Goal: Task Accomplishment & Management: Manage account settings

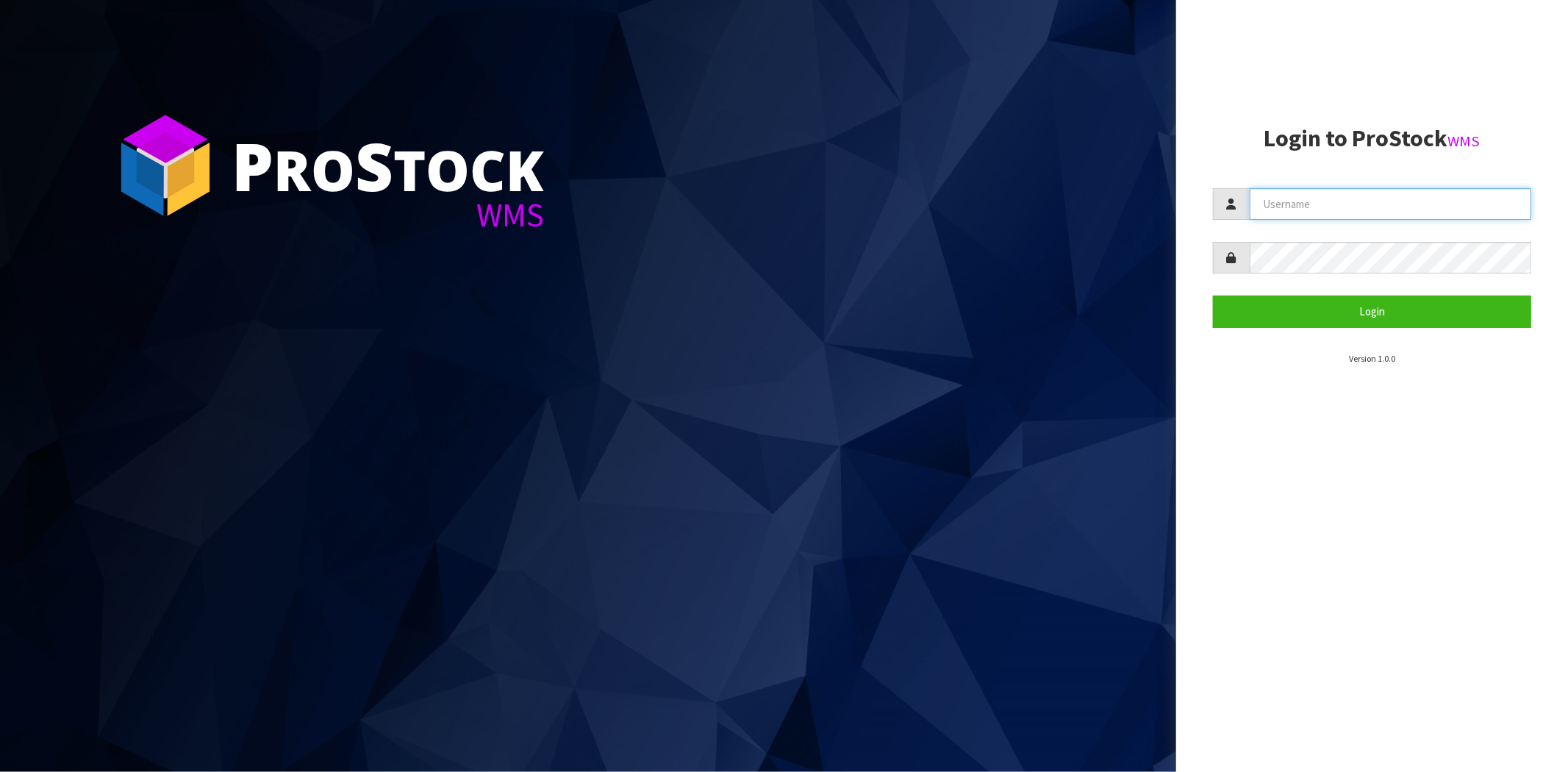
click at [1300, 199] on input "text" at bounding box center [1391, 204] width 282 height 31
type input "maji@cwl.co.nz"
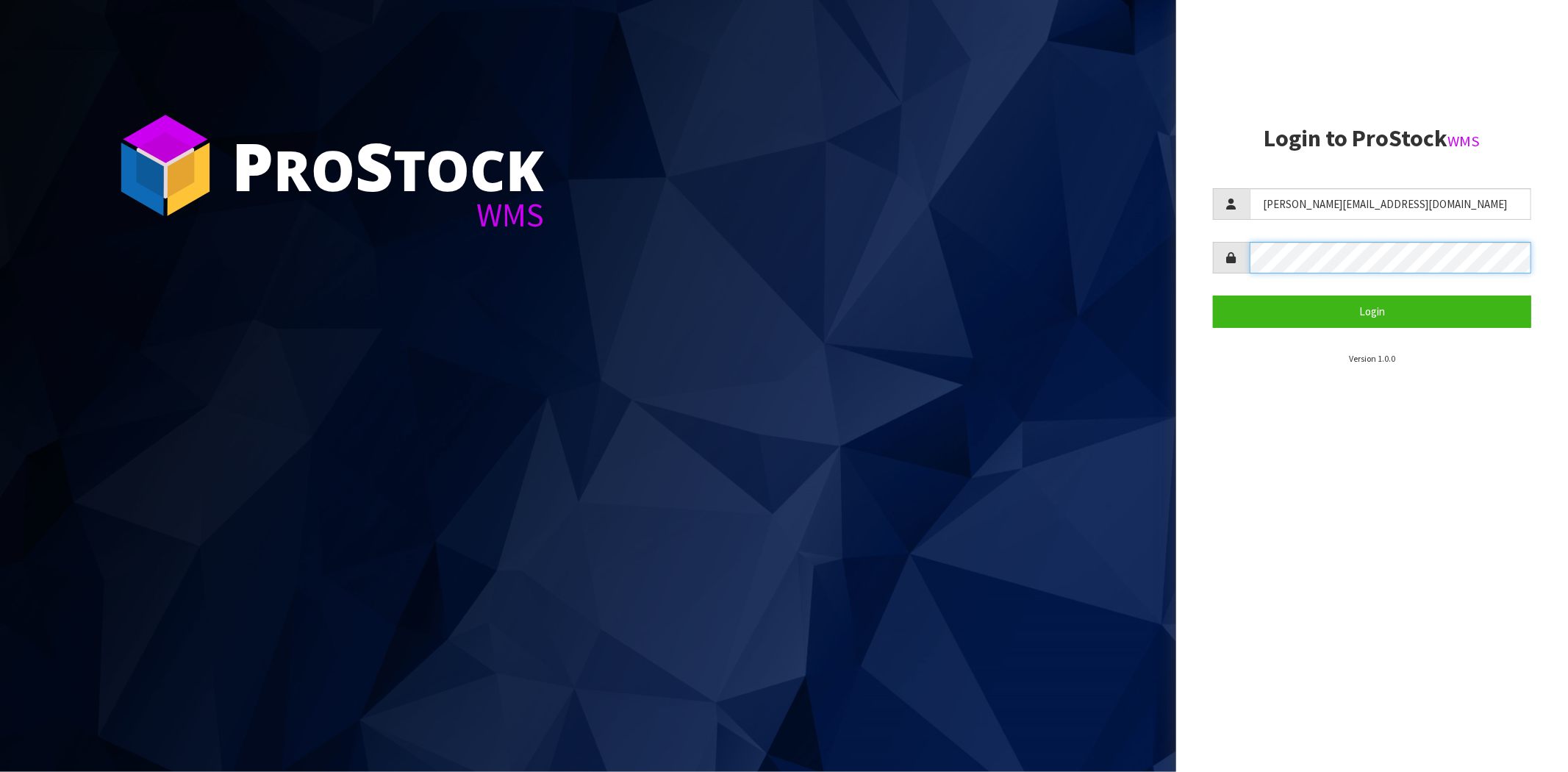
click at [1213, 296] on button "Login" at bounding box center [1372, 311] width 318 height 31
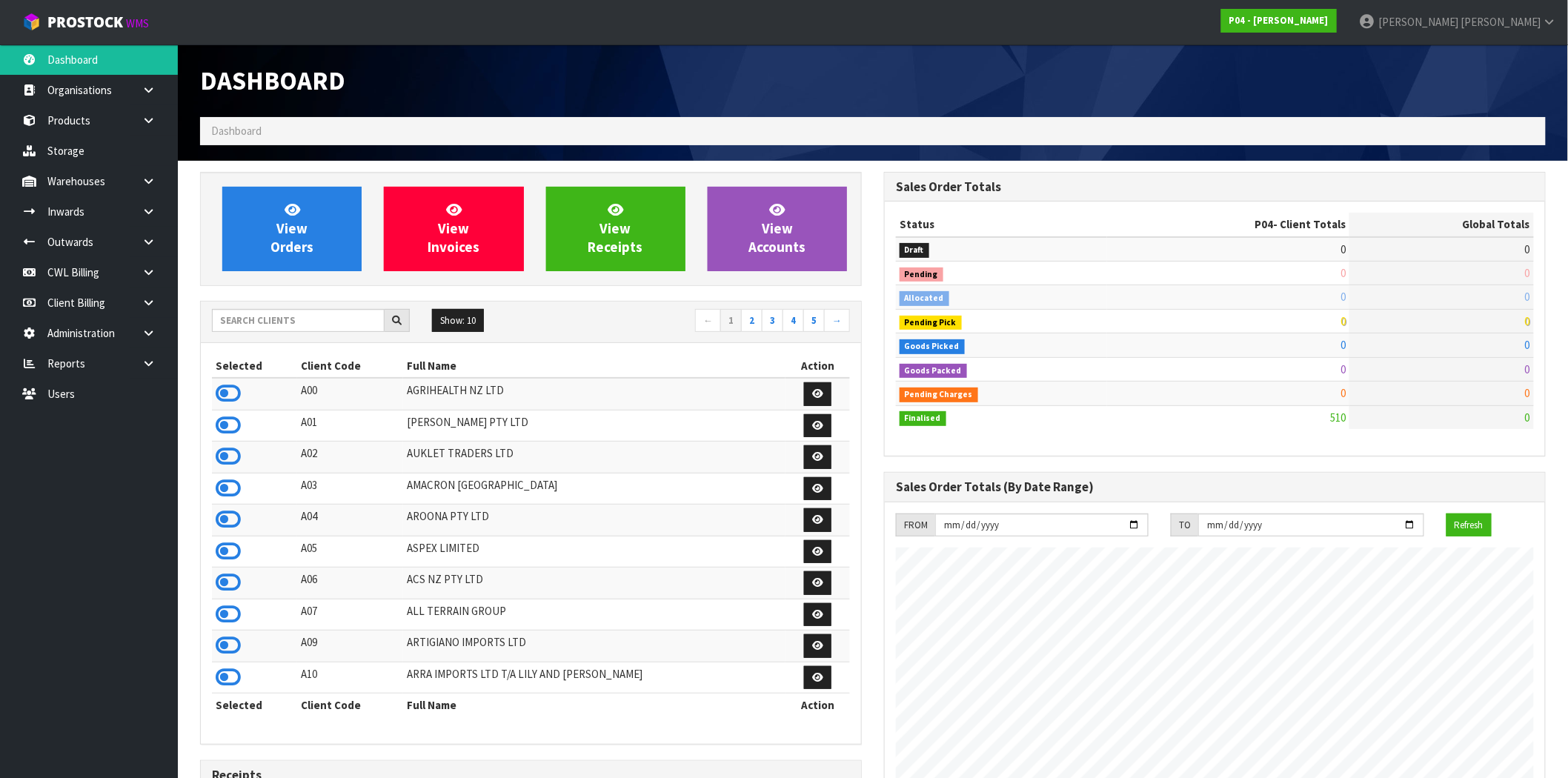
scroll to position [906, 683]
click at [329, 315] on input "text" at bounding box center [299, 320] width 173 height 23
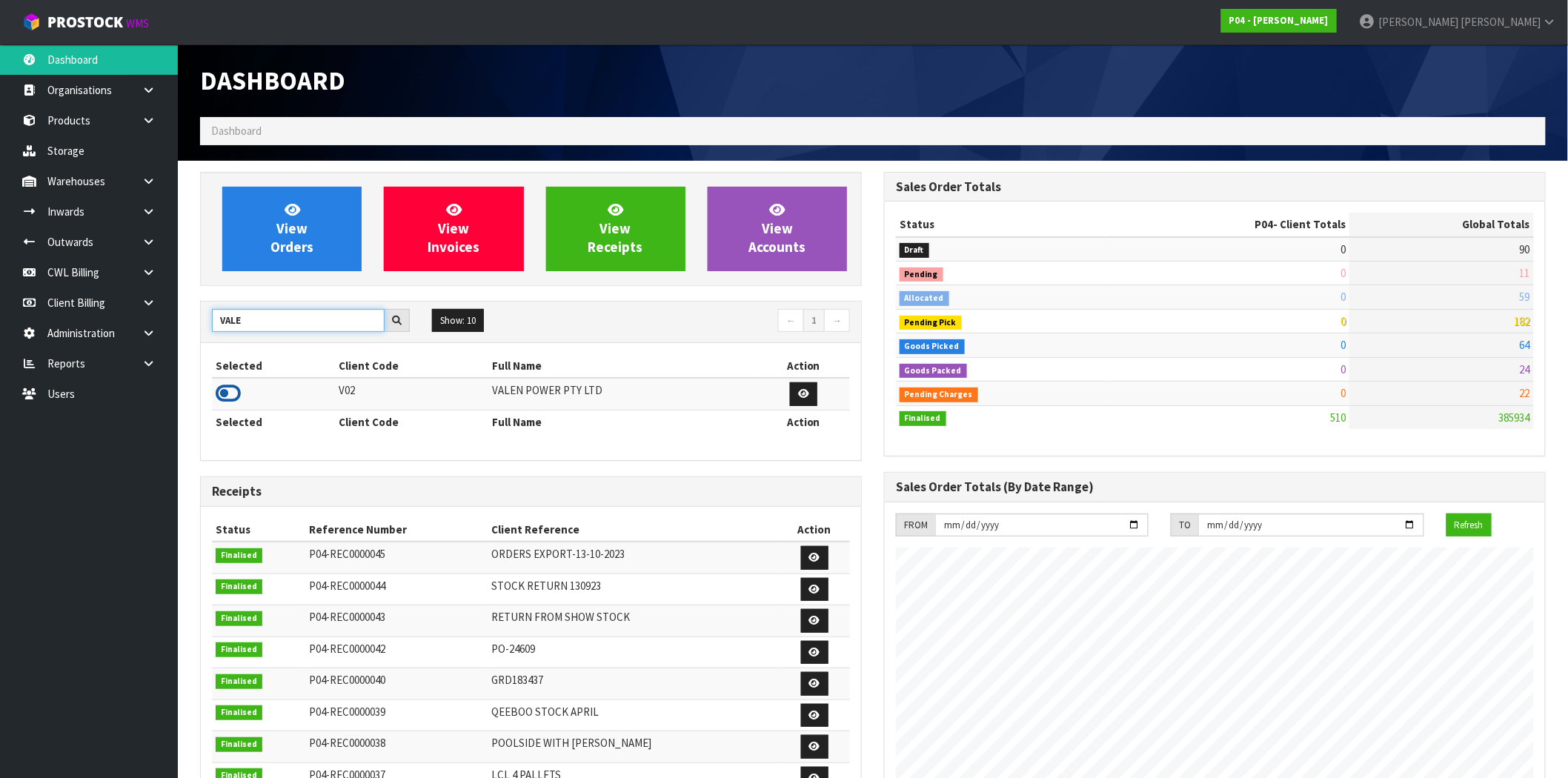
type input "VALE"
click at [226, 390] on icon at bounding box center [228, 394] width 25 height 22
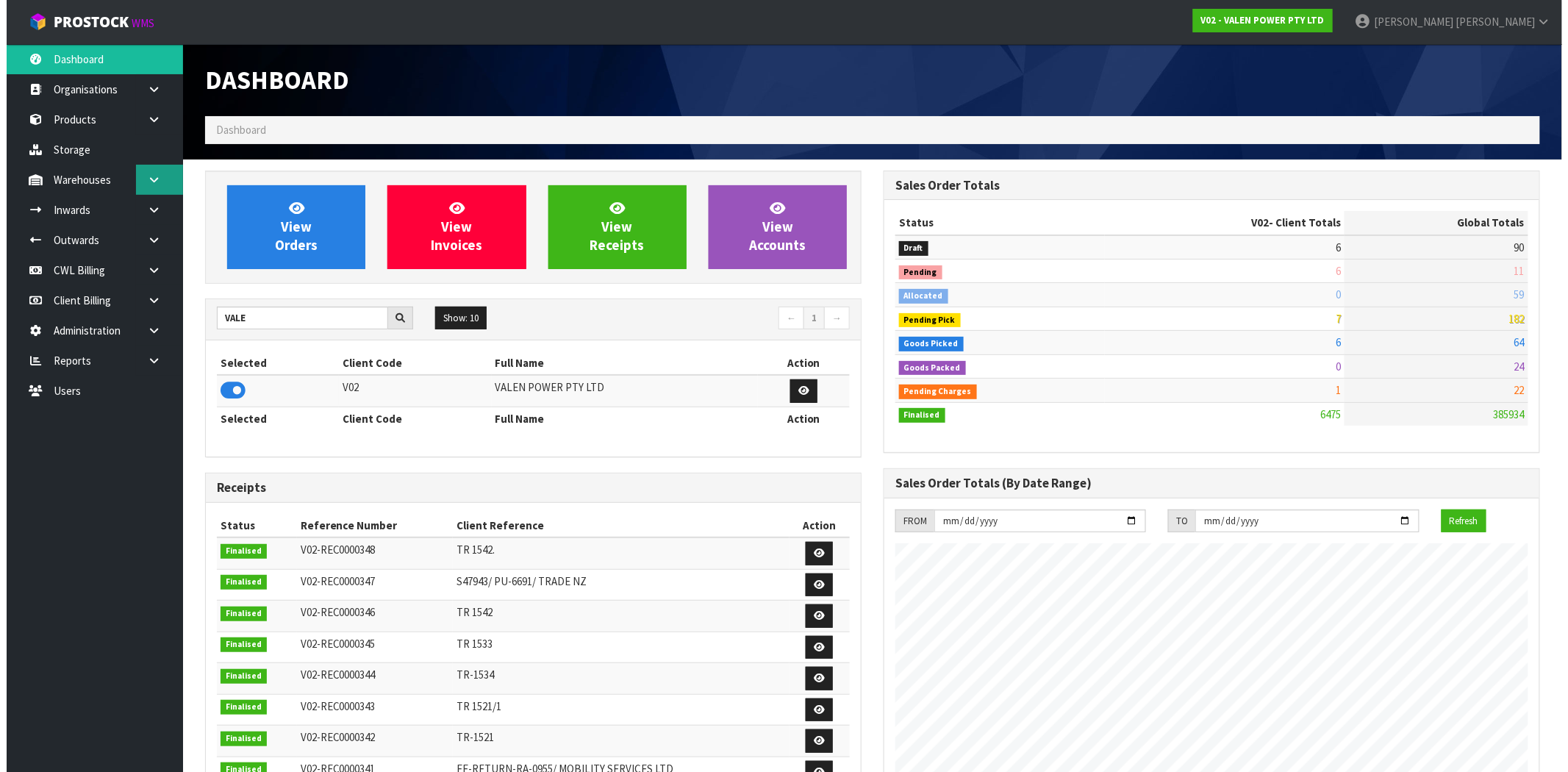
scroll to position [1114, 678]
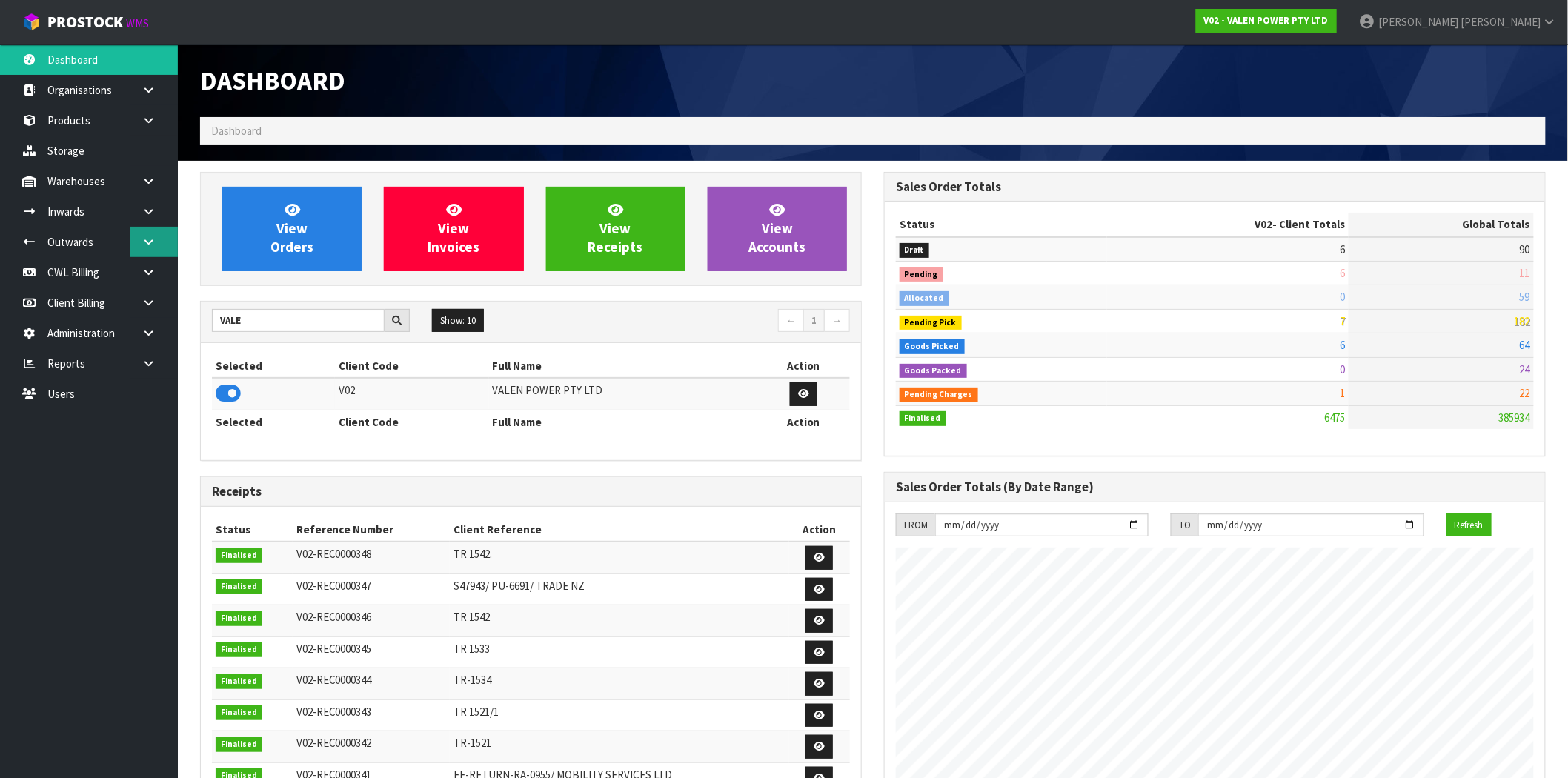
click at [150, 243] on icon at bounding box center [148, 241] width 14 height 11
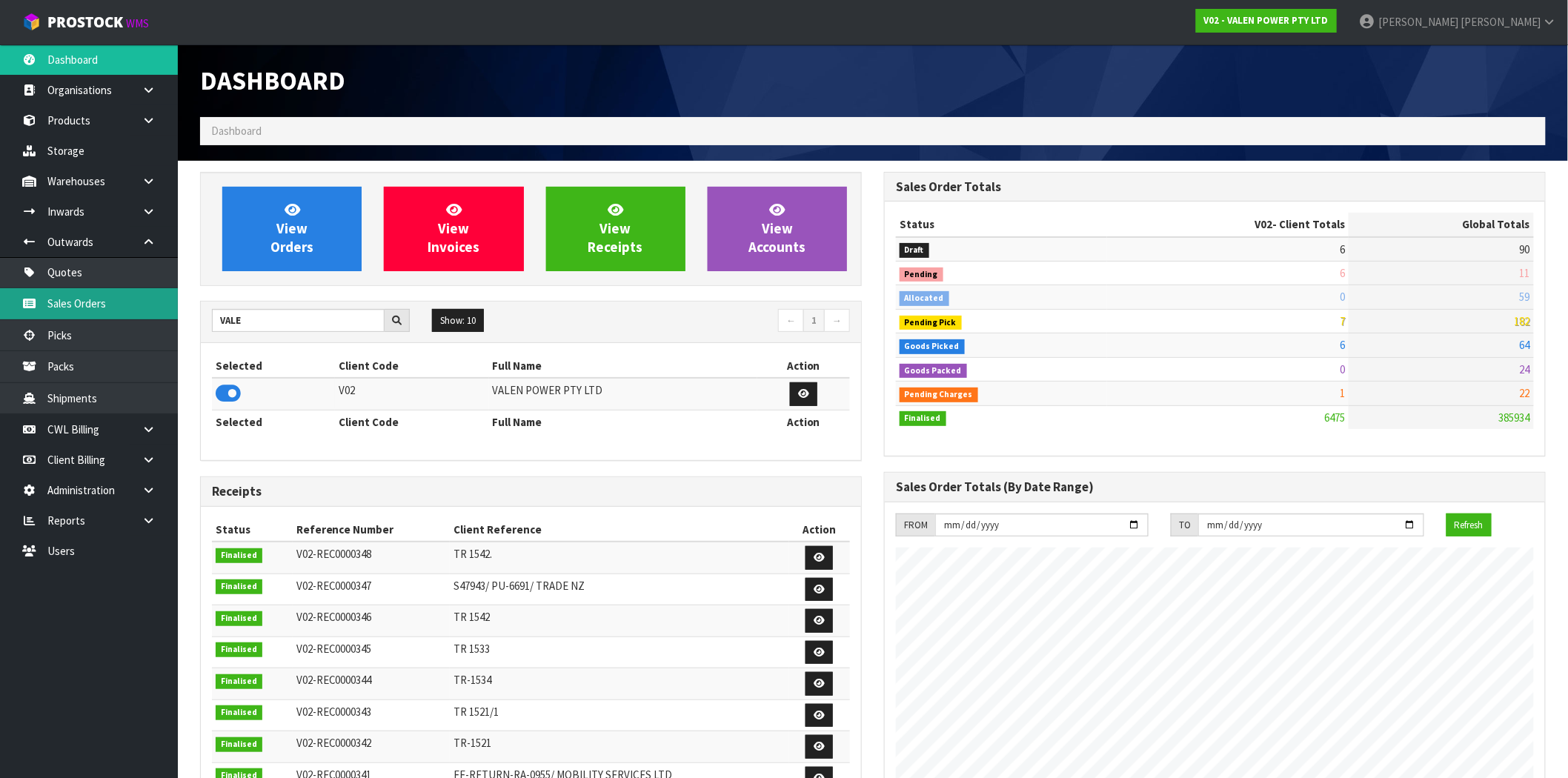
click at [109, 301] on link "Sales Orders" at bounding box center [89, 304] width 178 height 31
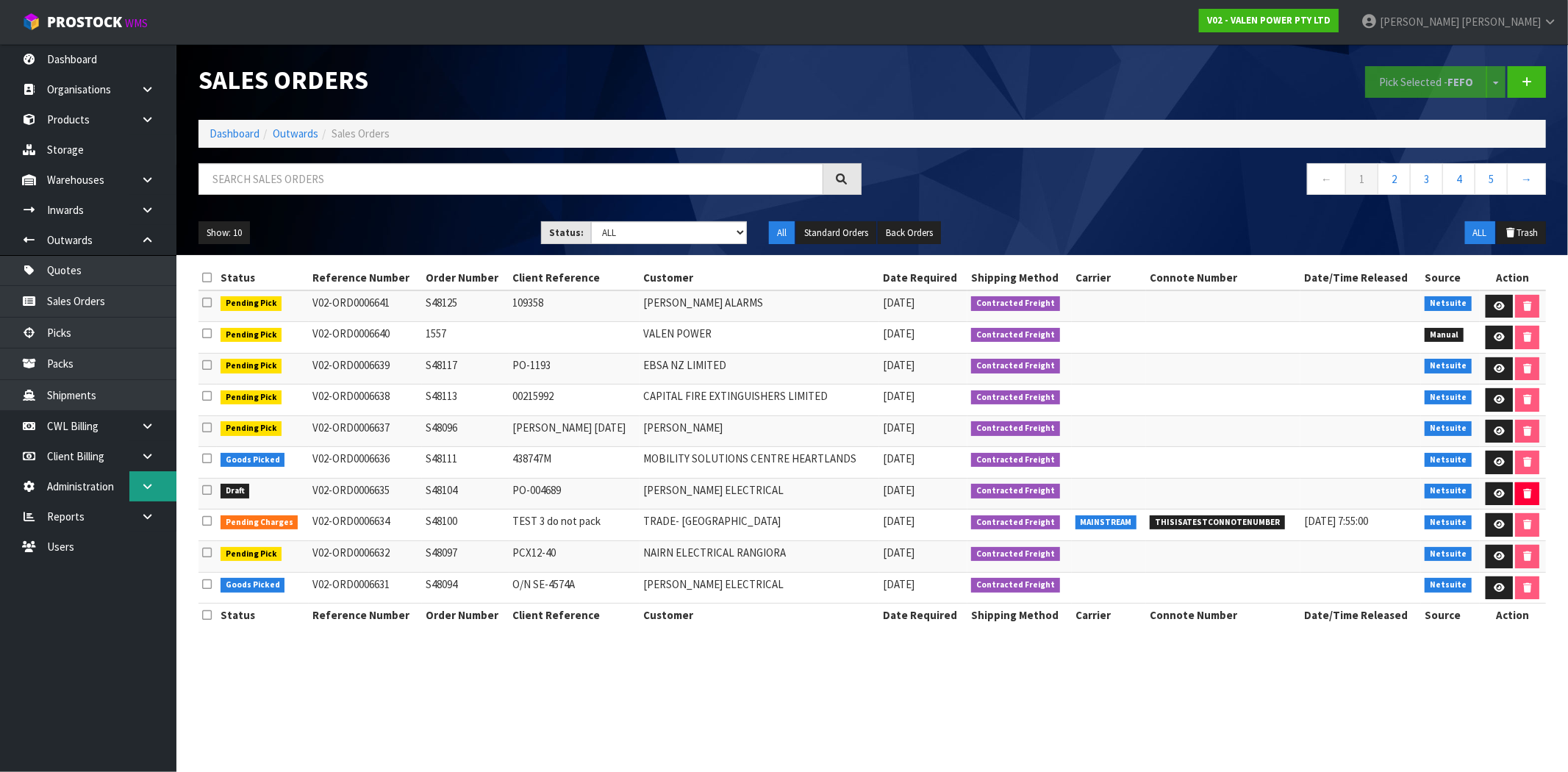
click at [152, 490] on icon at bounding box center [147, 486] width 14 height 11
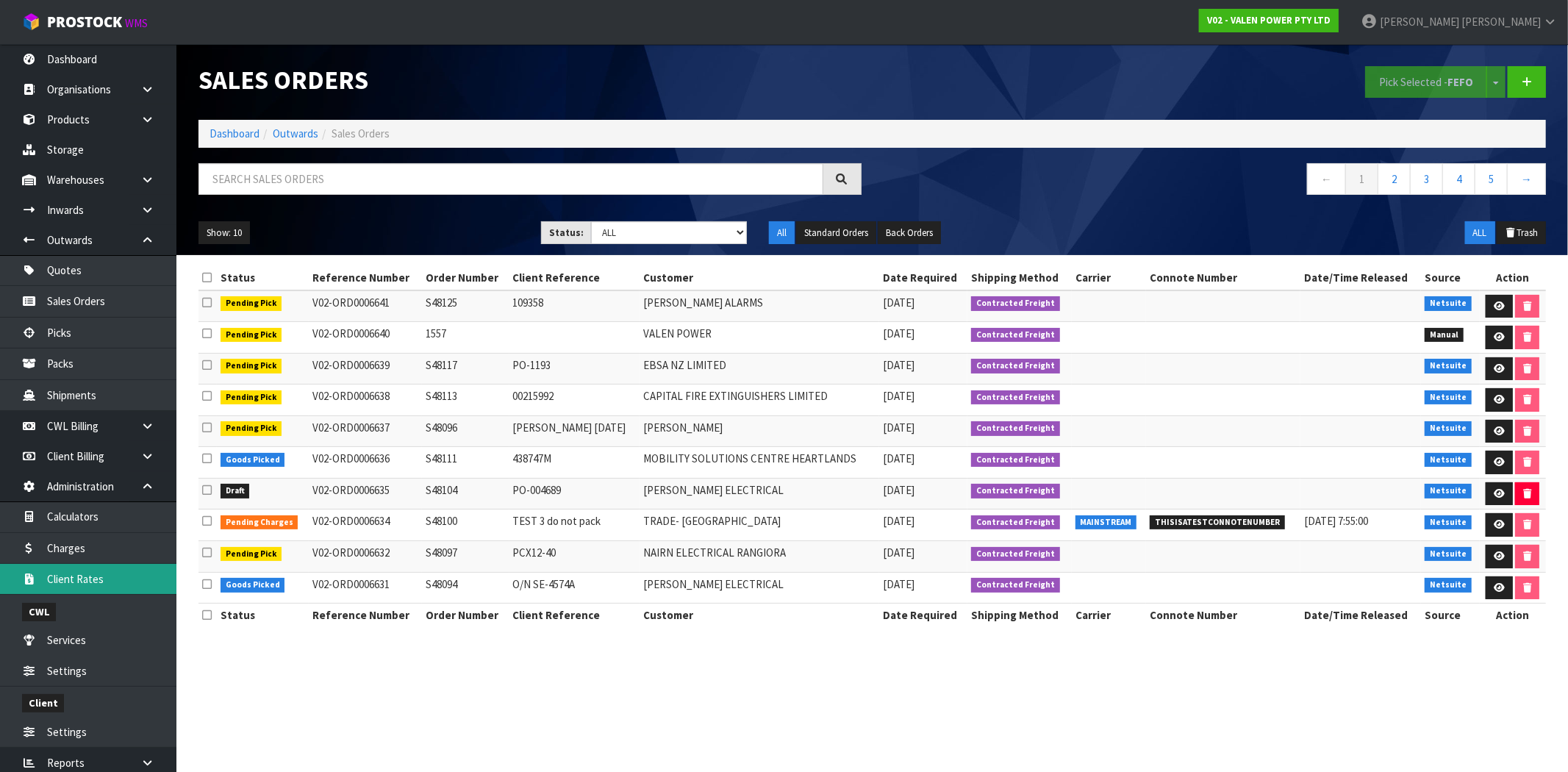
click at [106, 582] on link "Client Rates" at bounding box center [88, 579] width 177 height 31
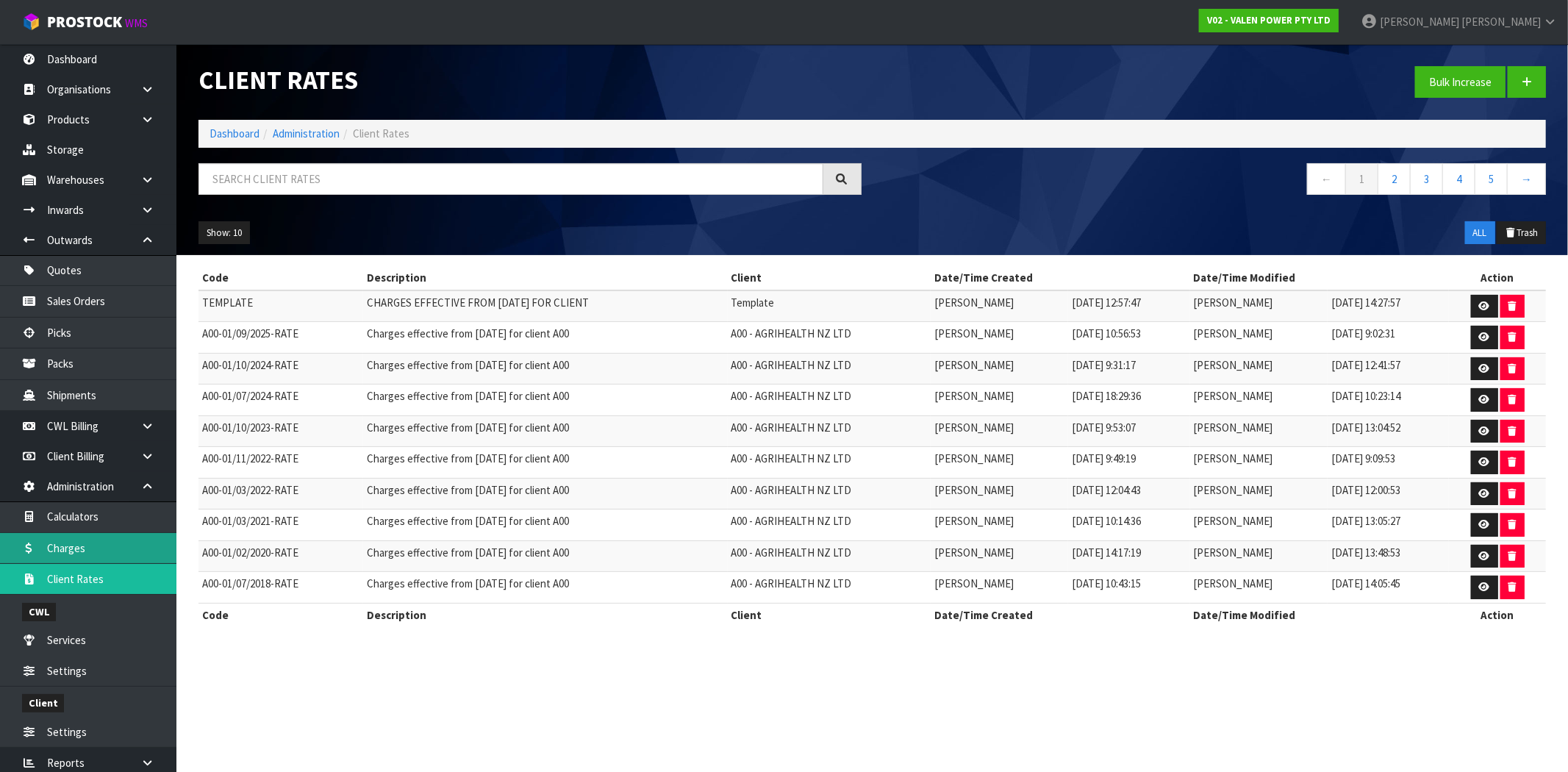
click at [53, 546] on link "Charges" at bounding box center [88, 549] width 177 height 31
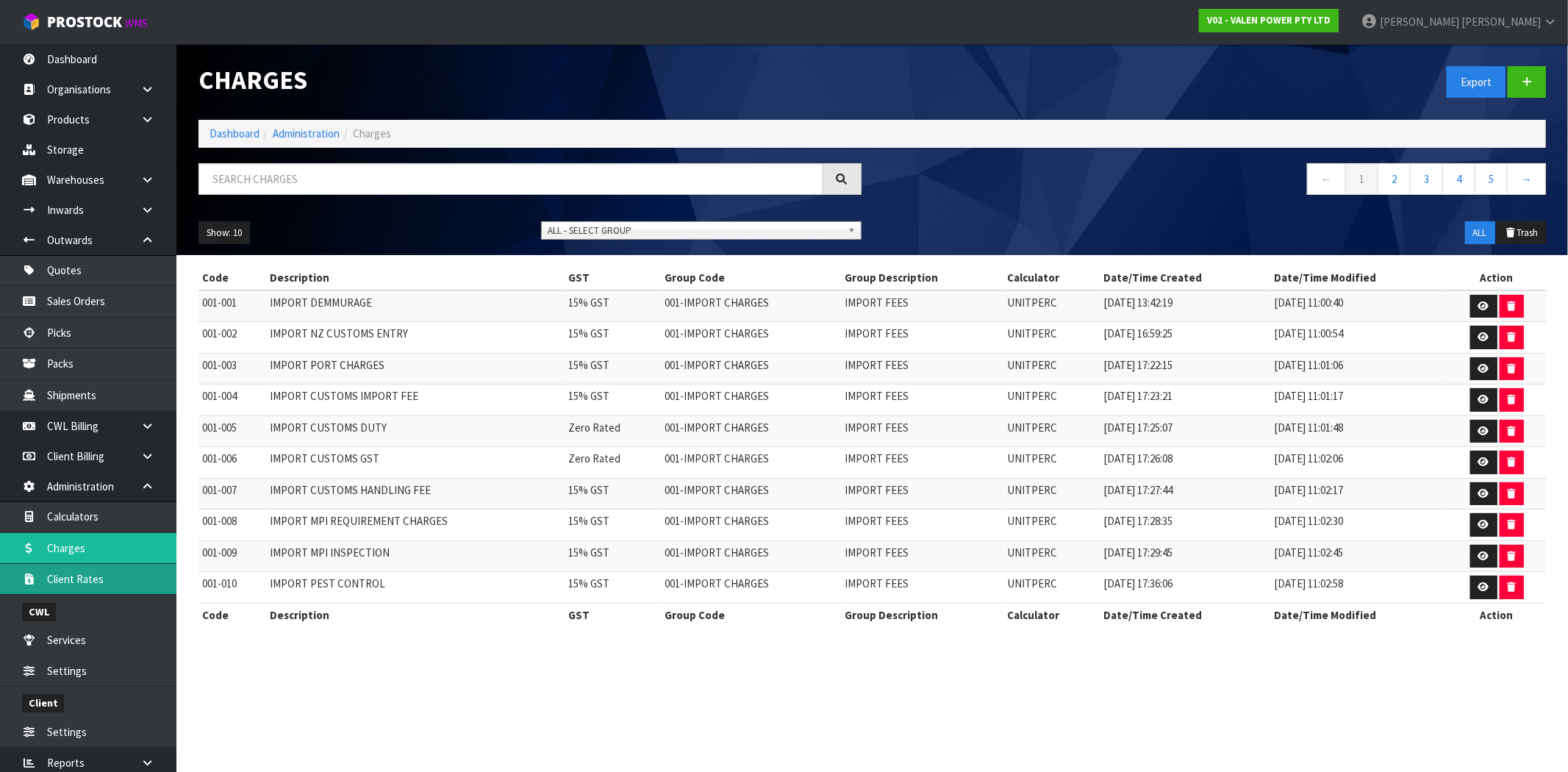
click at [100, 587] on link "Client Rates" at bounding box center [88, 579] width 177 height 31
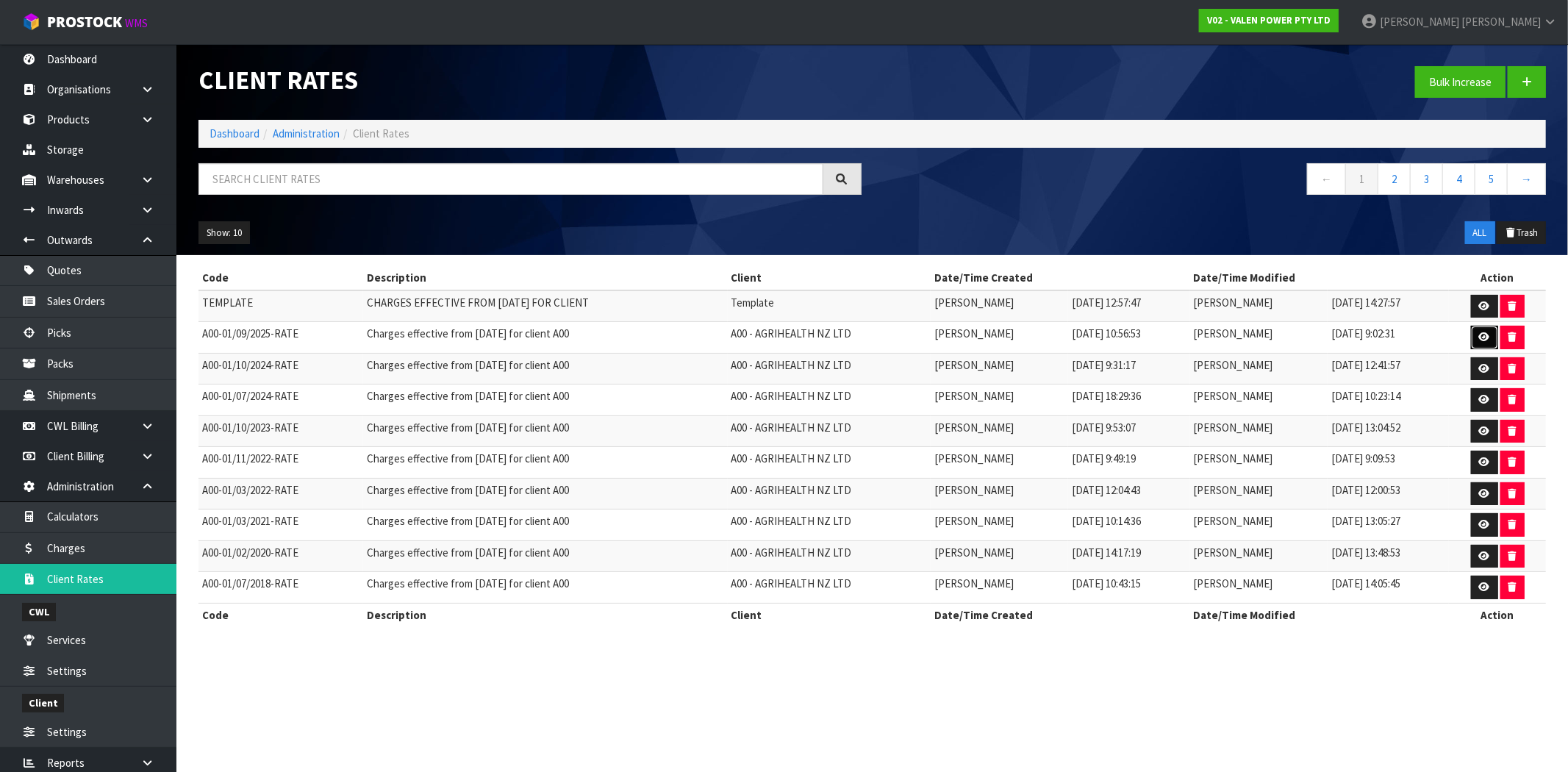
click at [1479, 330] on link at bounding box center [1485, 338] width 27 height 24
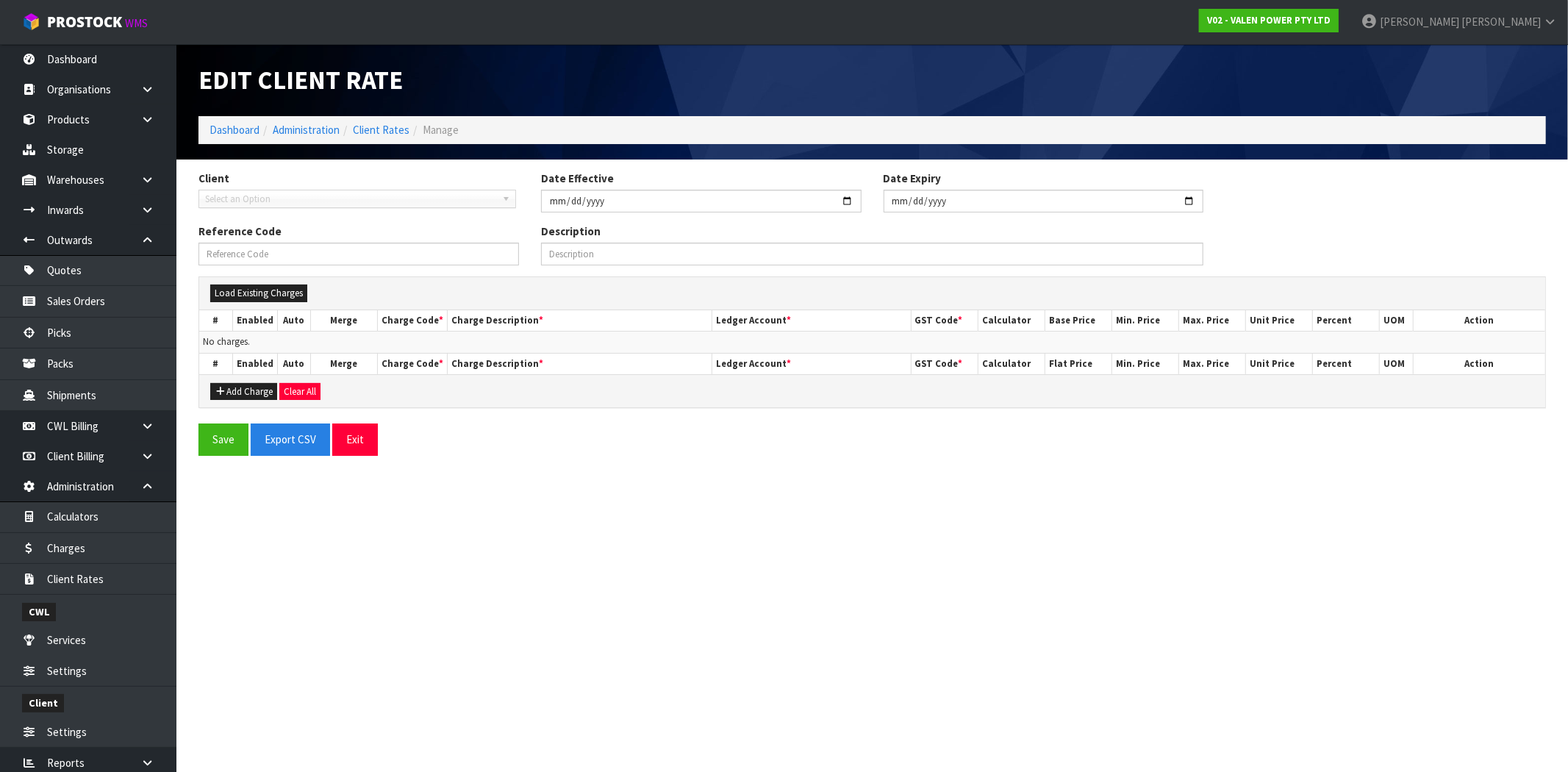
type input "2025-09-01"
type input "A00-01/09/2025-RATE"
type input "Charges effective from 01/09/2025 for client A00"
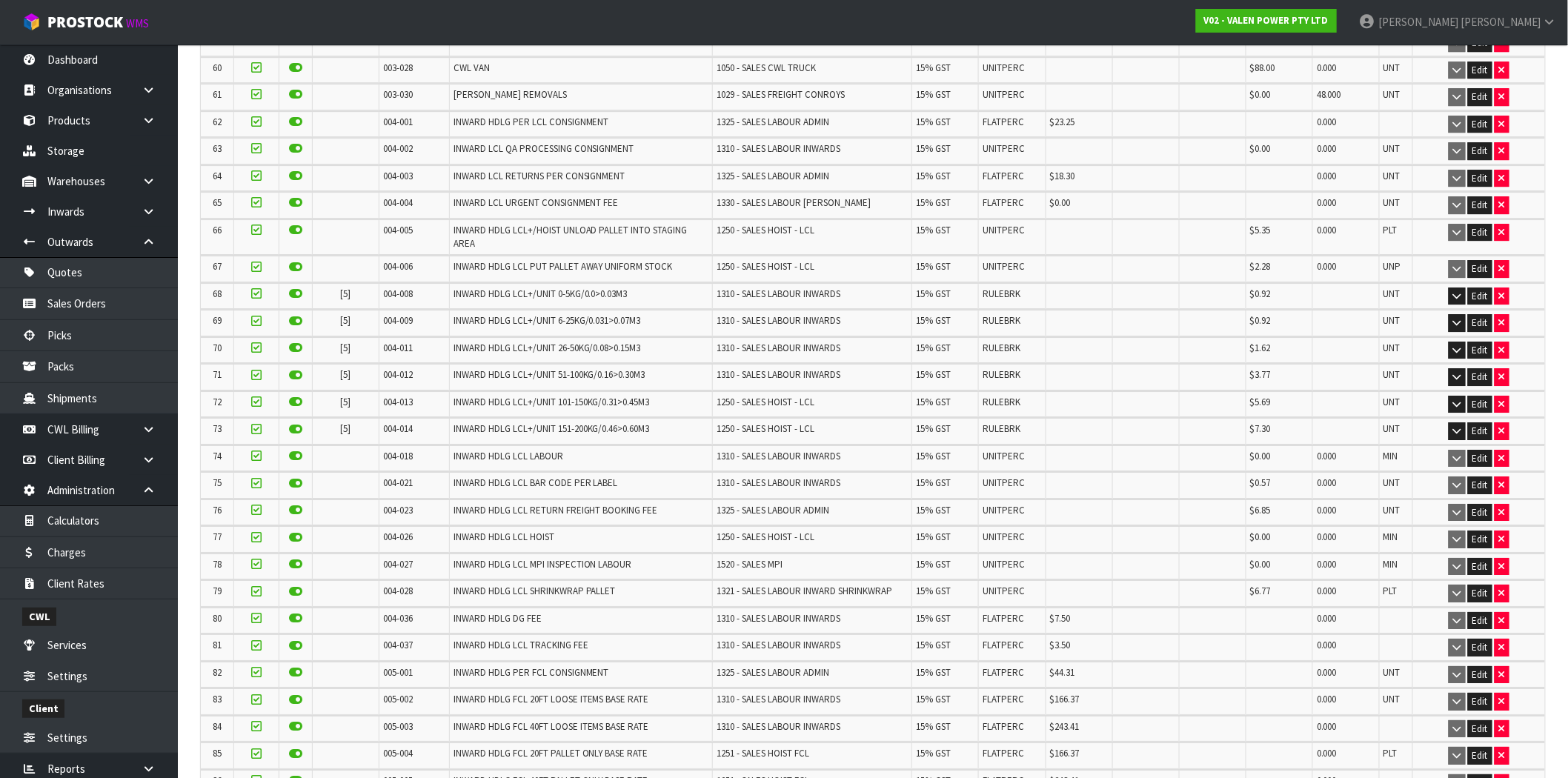
scroll to position [2471, 0]
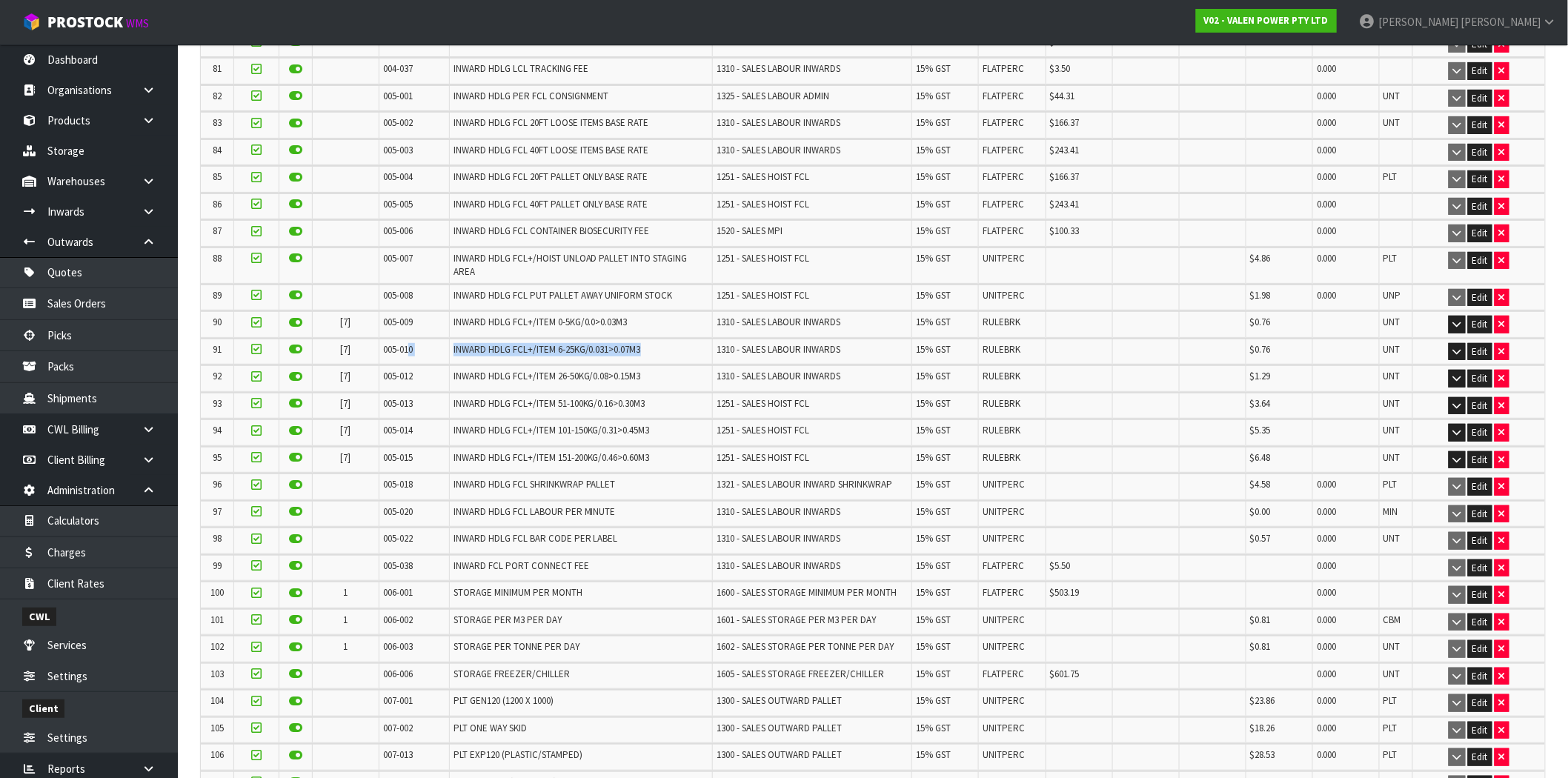
drag, startPoint x: 506, startPoint y: 318, endPoint x: 408, endPoint y: 318, distance: 98.0
click at [408, 339] on tr "91 [7] 005-010 INWARD HDLG FCL+/ITEM 6-25KG/0.031>0.07M3 1310 - SALES LABOUR IN…" at bounding box center [873, 352] width 1344 height 26
click at [1457, 347] on icon "button" at bounding box center [1457, 351] width 9 height 9
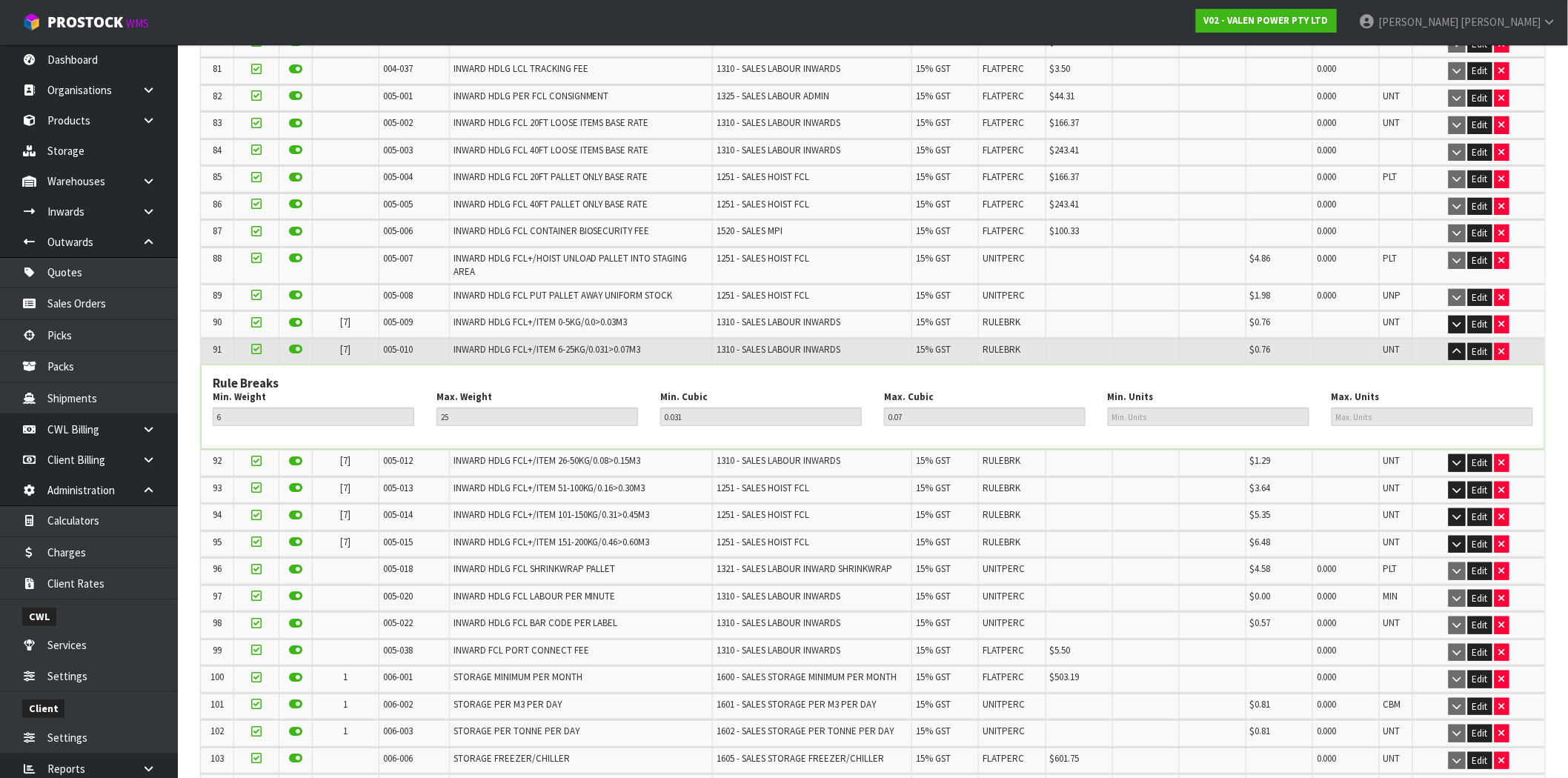
click at [572, 377] on h3 "Rule Breaks" at bounding box center [873, 383] width 1320 height 14
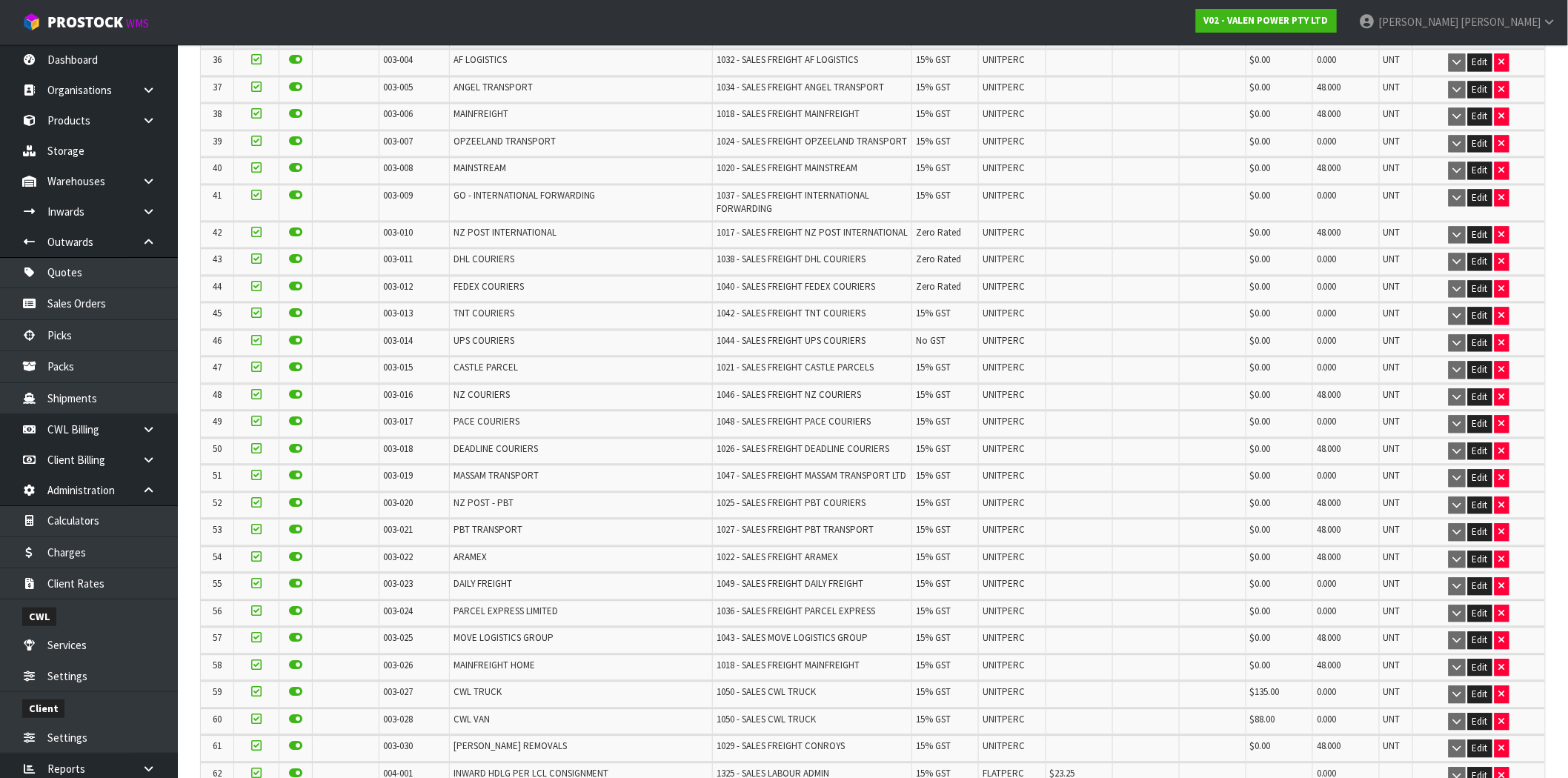
scroll to position [1153, 0]
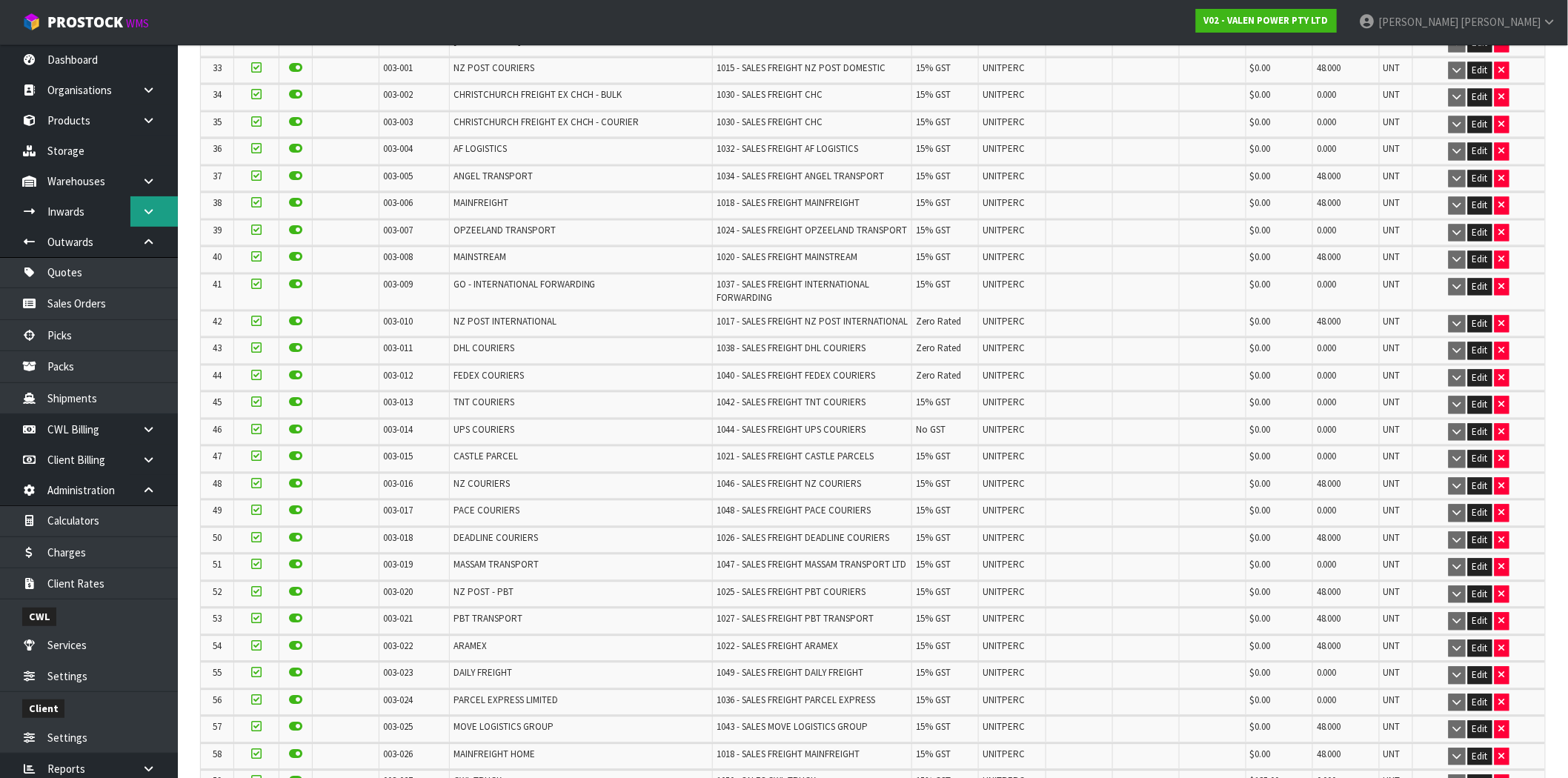
click at [141, 210] on icon at bounding box center [148, 211] width 14 height 11
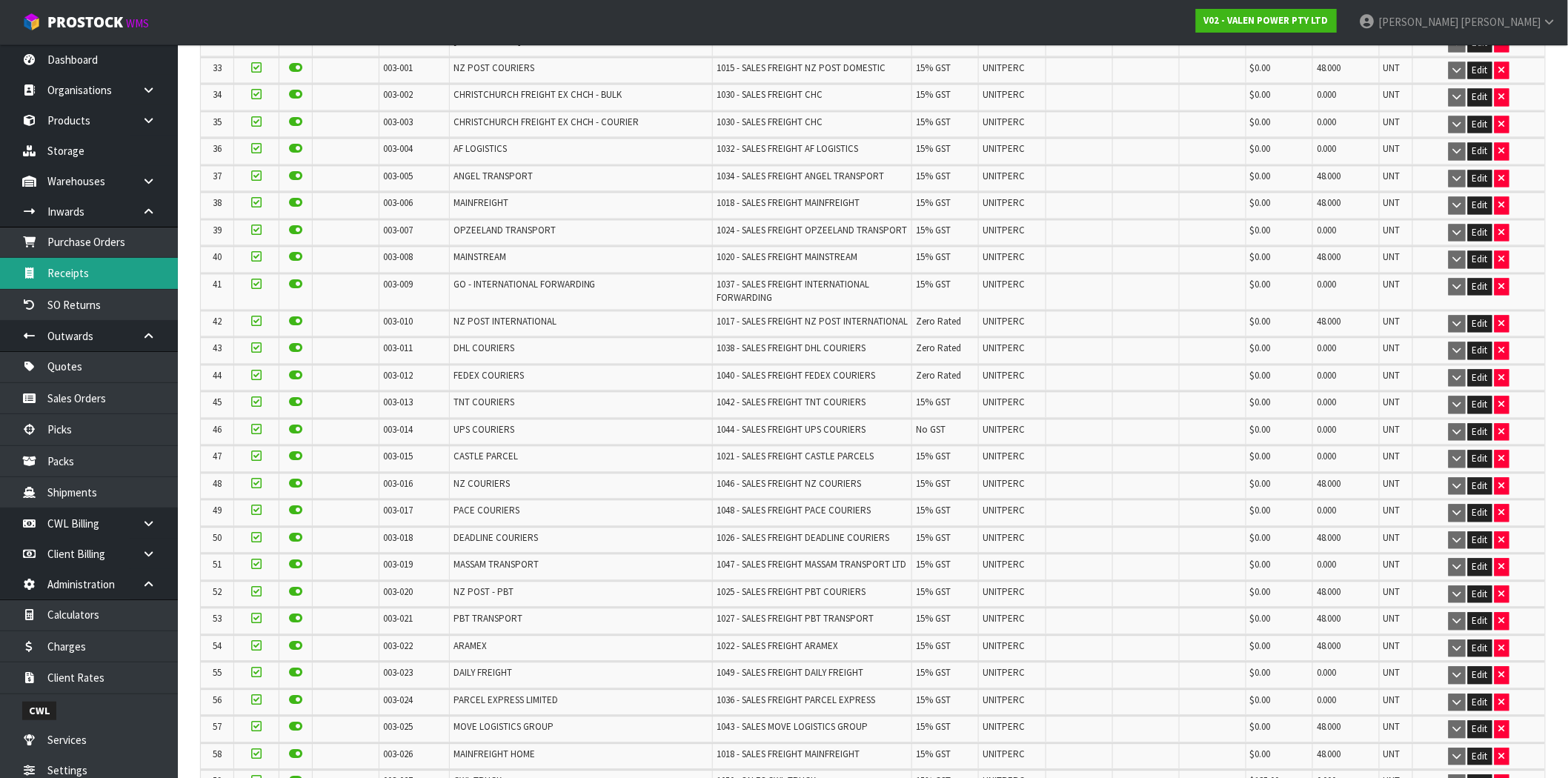
click at [65, 275] on link "Receipts" at bounding box center [89, 273] width 178 height 31
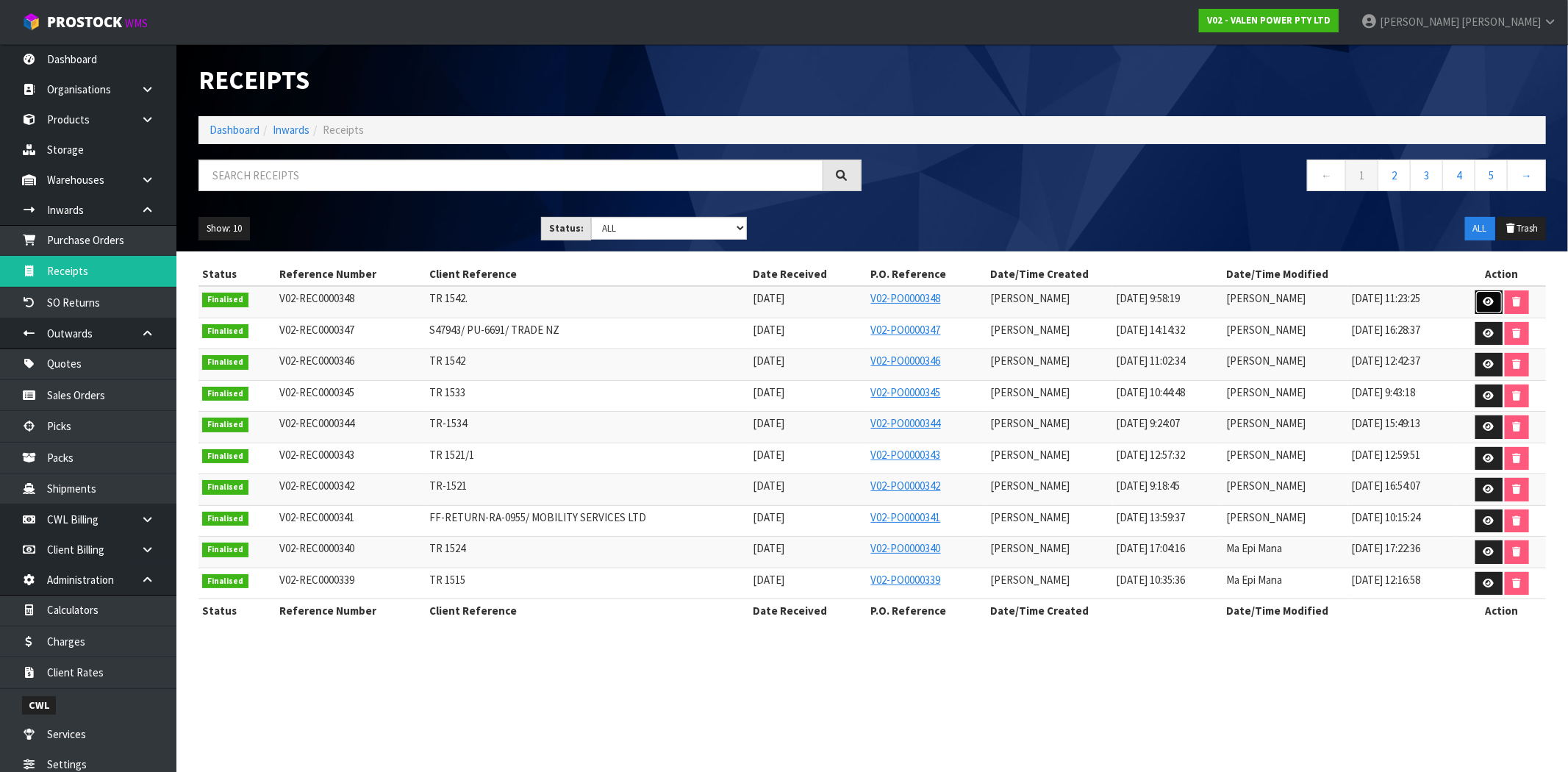
click at [1493, 303] on icon at bounding box center [1489, 301] width 11 height 9
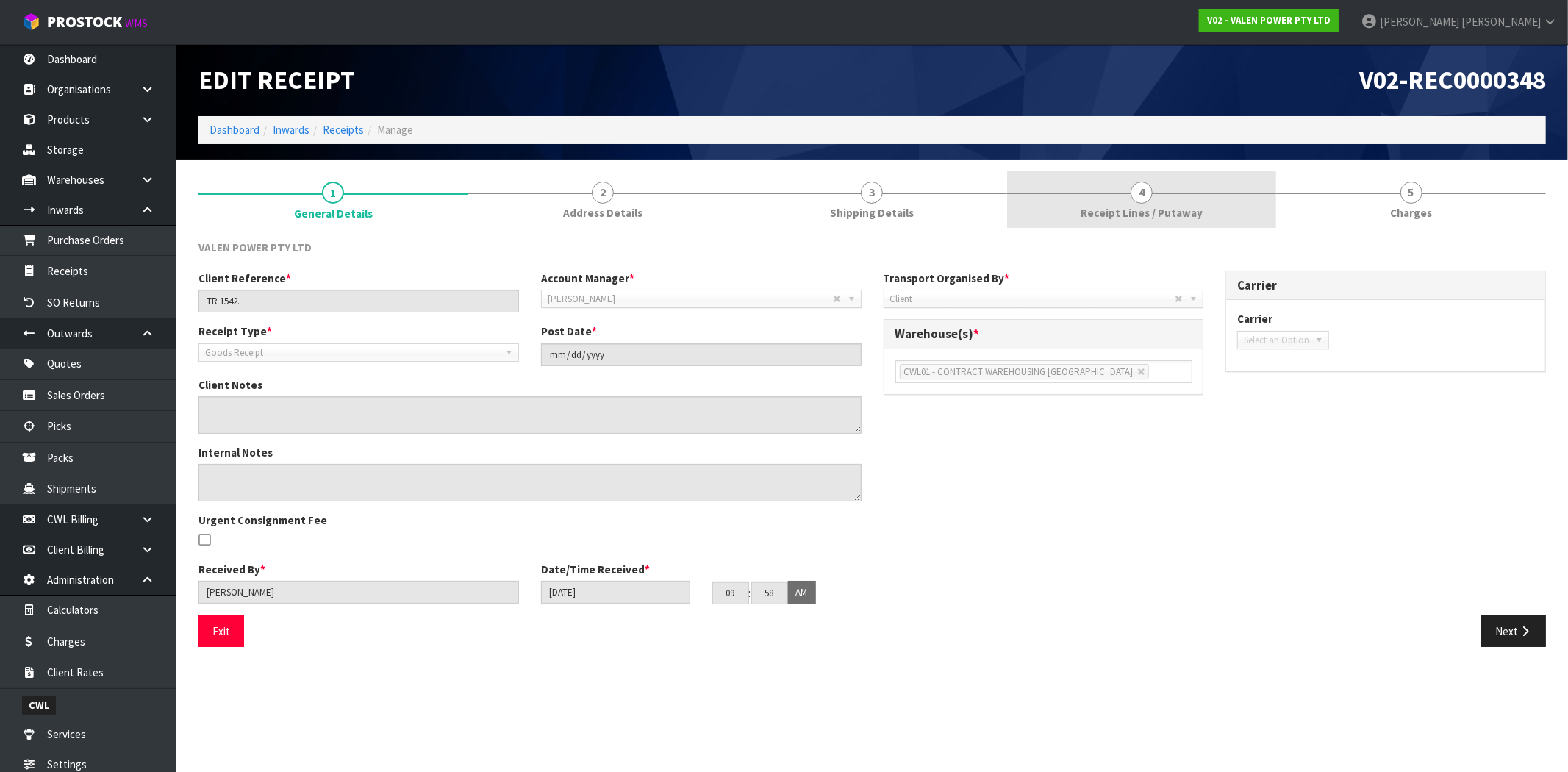
click at [1155, 206] on span "Receipt Lines / Putaway" at bounding box center [1142, 213] width 122 height 15
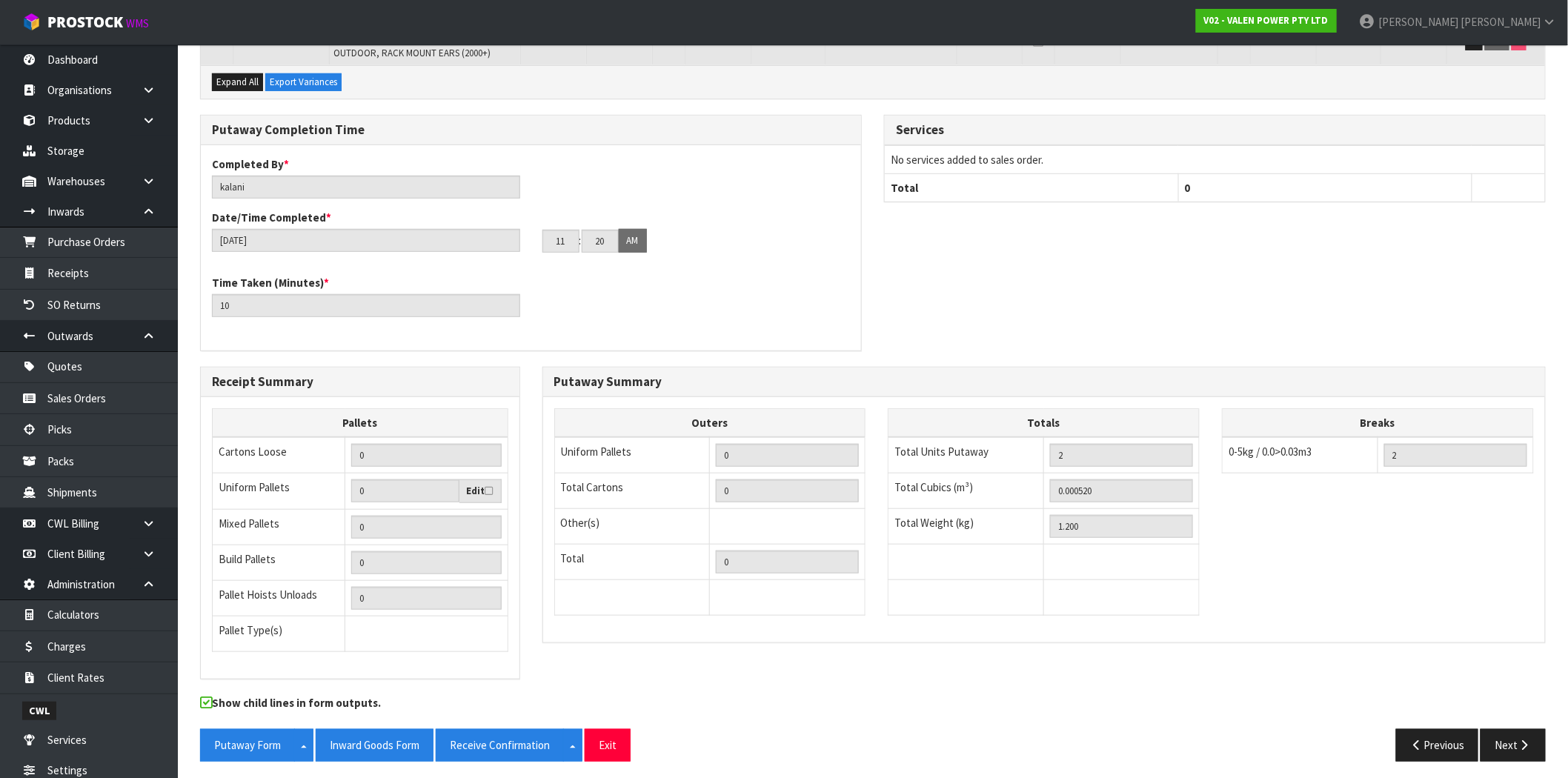
scroll to position [284, 0]
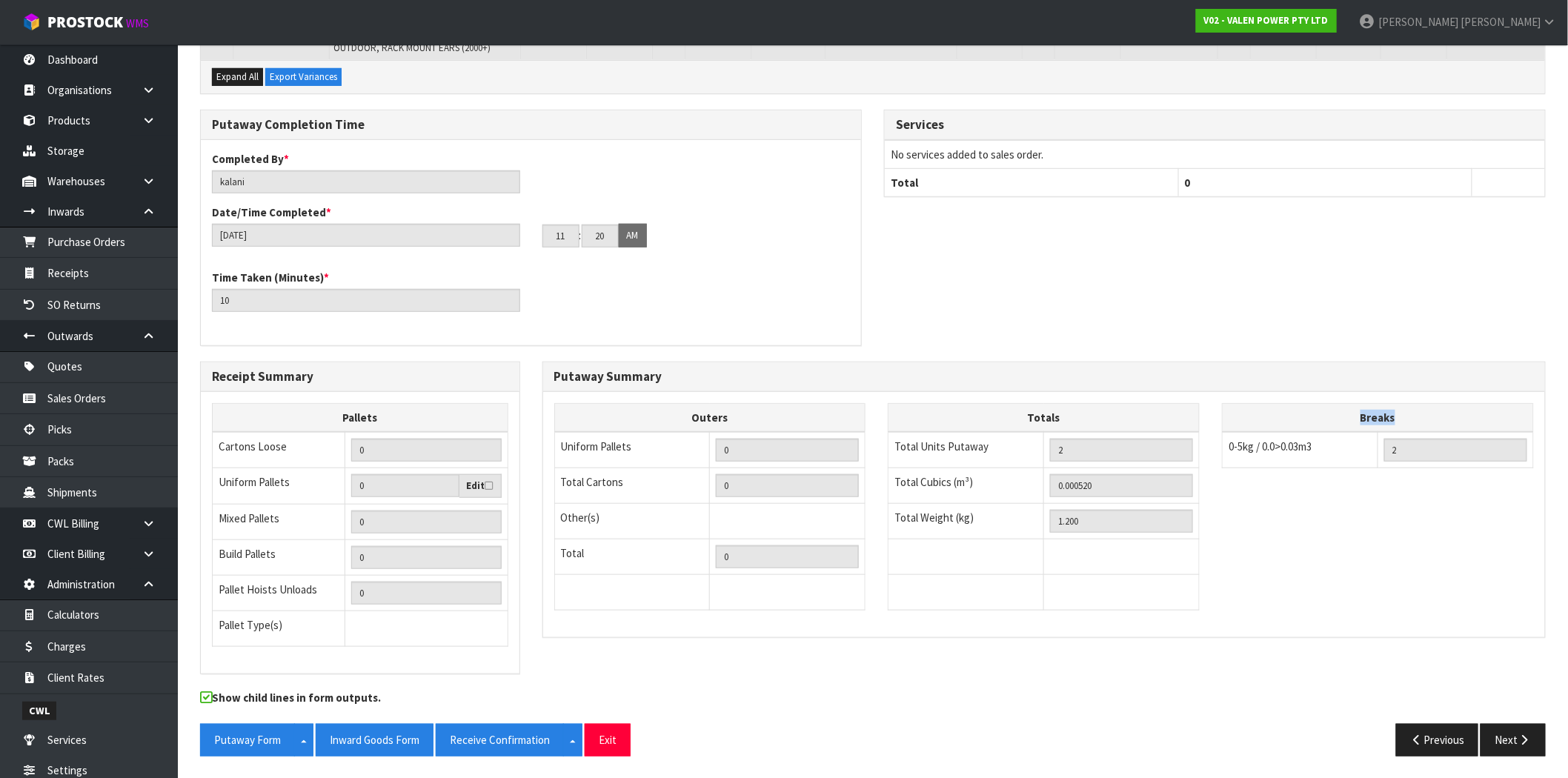
drag, startPoint x: 1401, startPoint y: 415, endPoint x: 1338, endPoint y: 415, distance: 63.0
click at [1338, 415] on th "Breaks" at bounding box center [1378, 419] width 311 height 29
click at [1305, 454] on td "0-5kg / 0.0>0.03m3" at bounding box center [1300, 450] width 156 height 36
drag, startPoint x: 1323, startPoint y: 446, endPoint x: 1224, endPoint y: 451, distance: 99.1
click at [1224, 451] on td "0-5kg / 0.0>0.03m3" at bounding box center [1300, 450] width 156 height 36
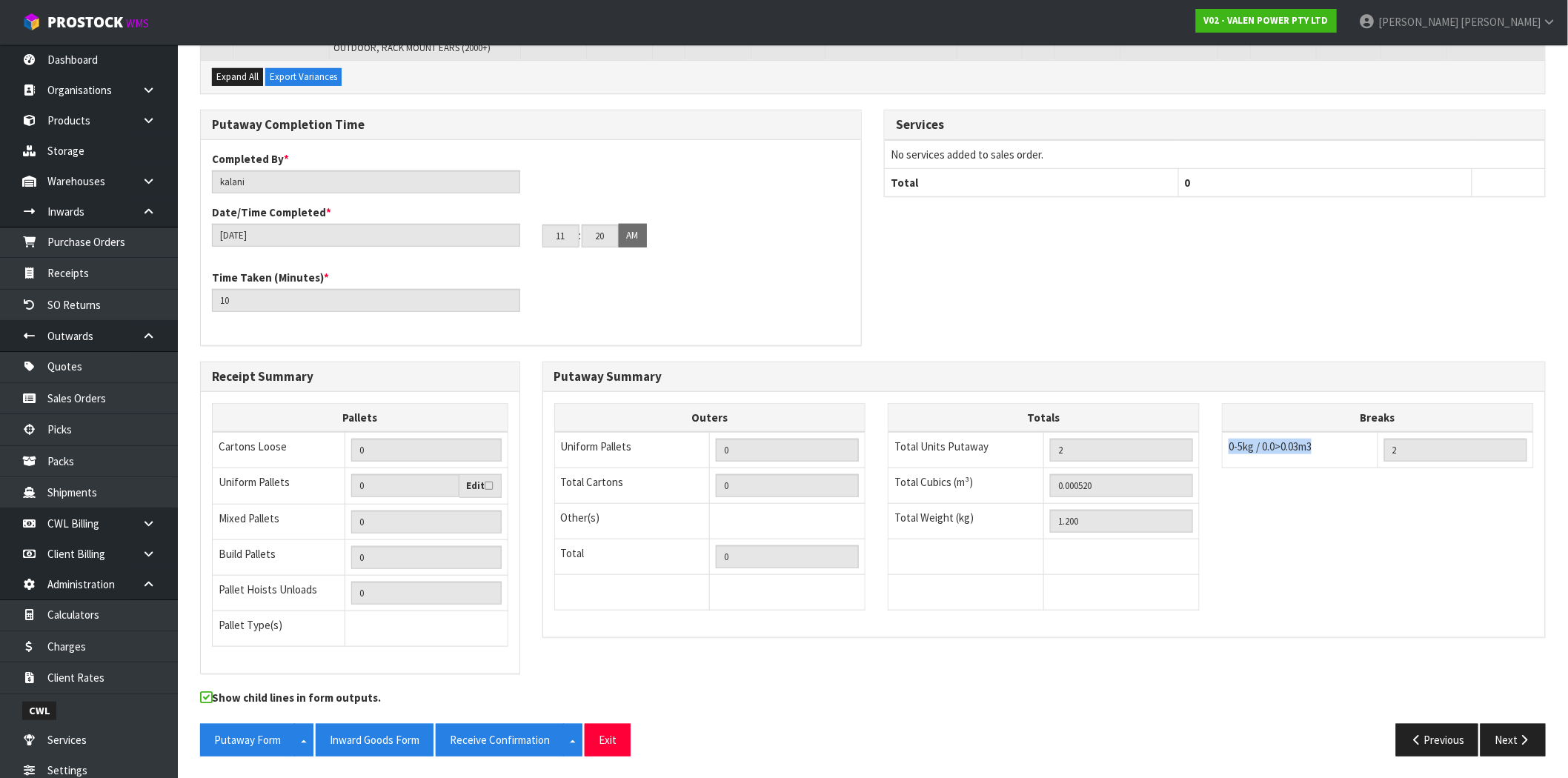
click at [1306, 448] on span "0-5kg / 0.0>0.03m3" at bounding box center [1269, 447] width 83 height 14
drag, startPoint x: 1330, startPoint y: 448, endPoint x: 1346, endPoint y: 413, distance: 38.5
click at [1346, 413] on table "Breaks 0-5kg / 0.0>0.03m3 2 6-25kg / 0.031>0.07m3 26-50kg / 0.08>0.15m3 51-100k…" at bounding box center [1377, 436] width 312 height 65
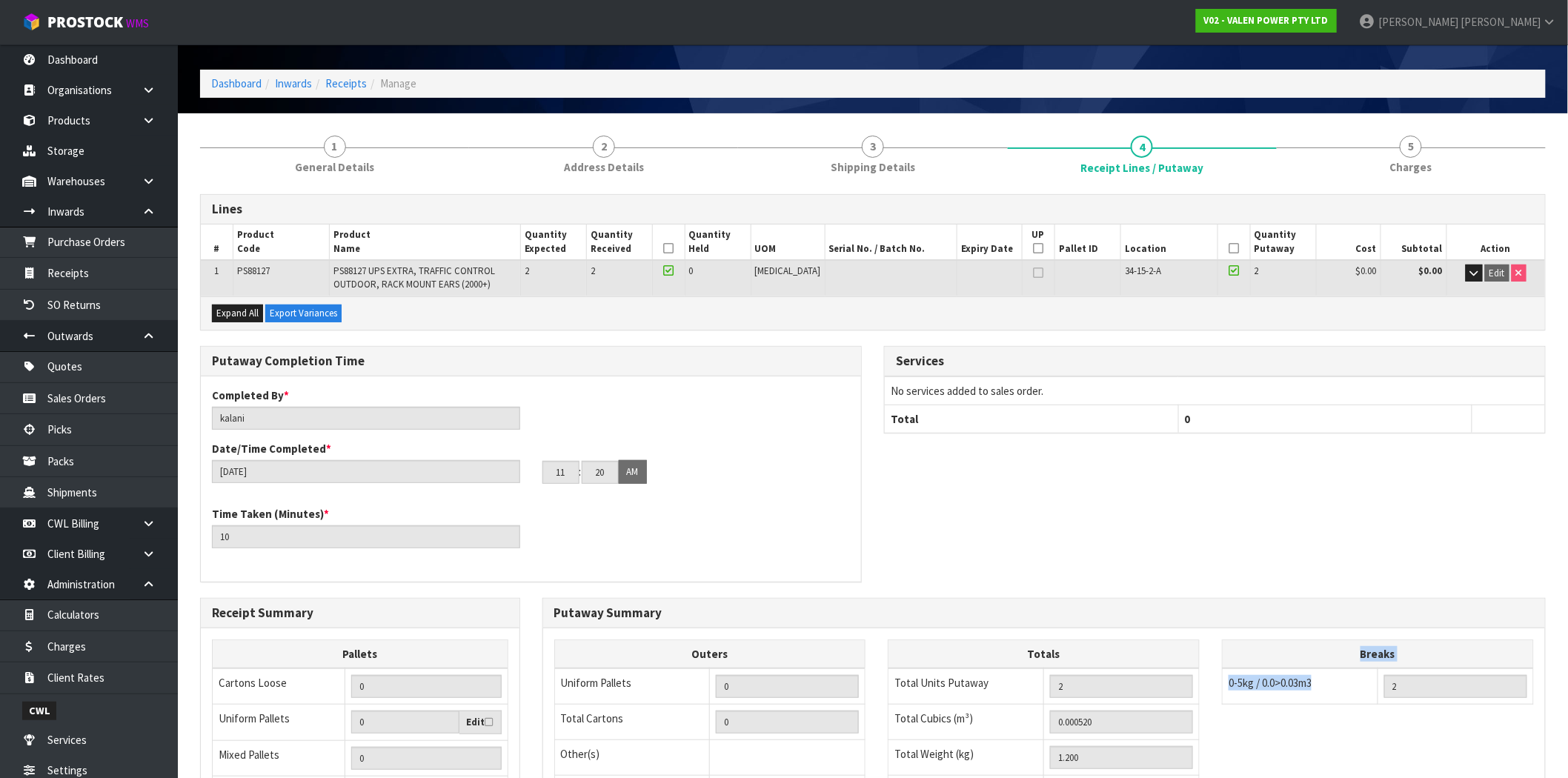
scroll to position [37, 0]
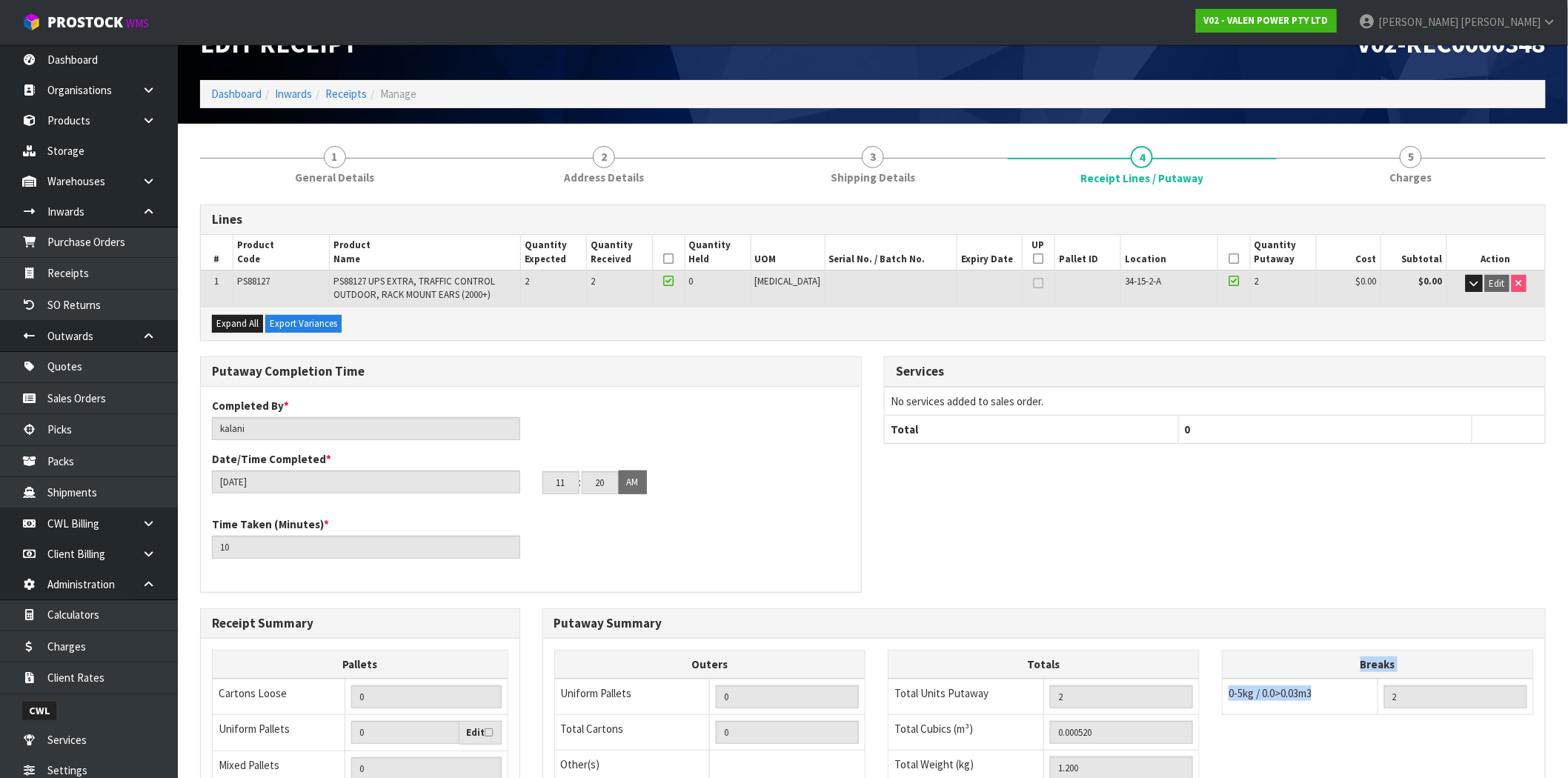
click at [1329, 700] on td "0-5kg / 0.0>0.03m3" at bounding box center [1300, 697] width 156 height 36
drag, startPoint x: 1325, startPoint y: 694, endPoint x: 1228, endPoint y: 702, distance: 97.3
click at [1228, 702] on td "0-5kg / 0.0>0.03m3" at bounding box center [1300, 697] width 156 height 36
click at [1324, 699] on td "0-5kg / 0.0>0.03m3" at bounding box center [1300, 697] width 156 height 36
drag, startPoint x: 1322, startPoint y: 697, endPoint x: 1228, endPoint y: 699, distance: 94.0
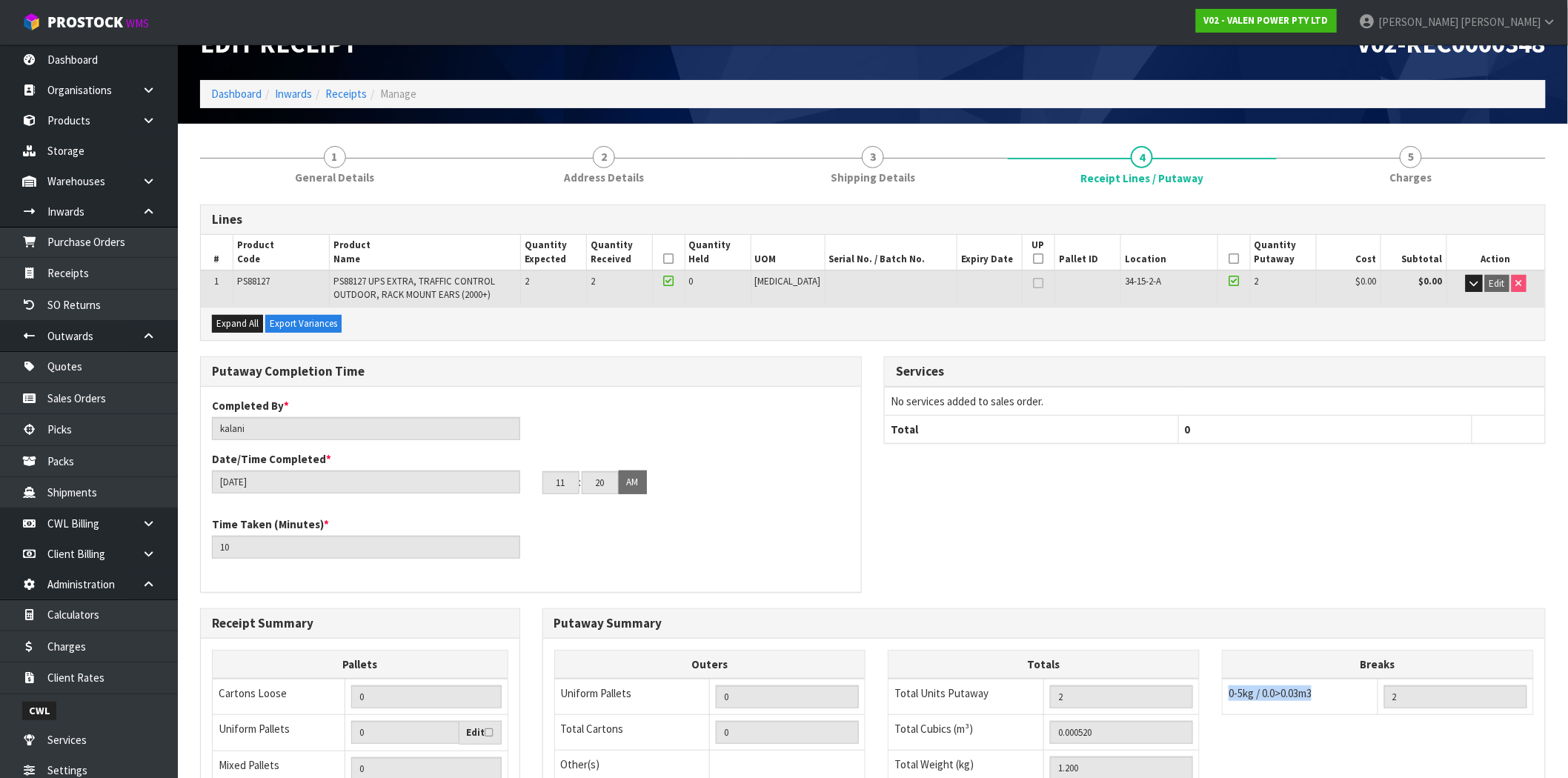
click at [1228, 699] on td "0-5kg / 0.0>0.03m3" at bounding box center [1300, 697] width 156 height 36
drag, startPoint x: 1413, startPoint y: 701, endPoint x: 1380, endPoint y: 703, distance: 33.1
click at [1380, 703] on td "2" at bounding box center [1456, 697] width 156 height 36
click at [1469, 287] on button "button" at bounding box center [1474, 283] width 17 height 18
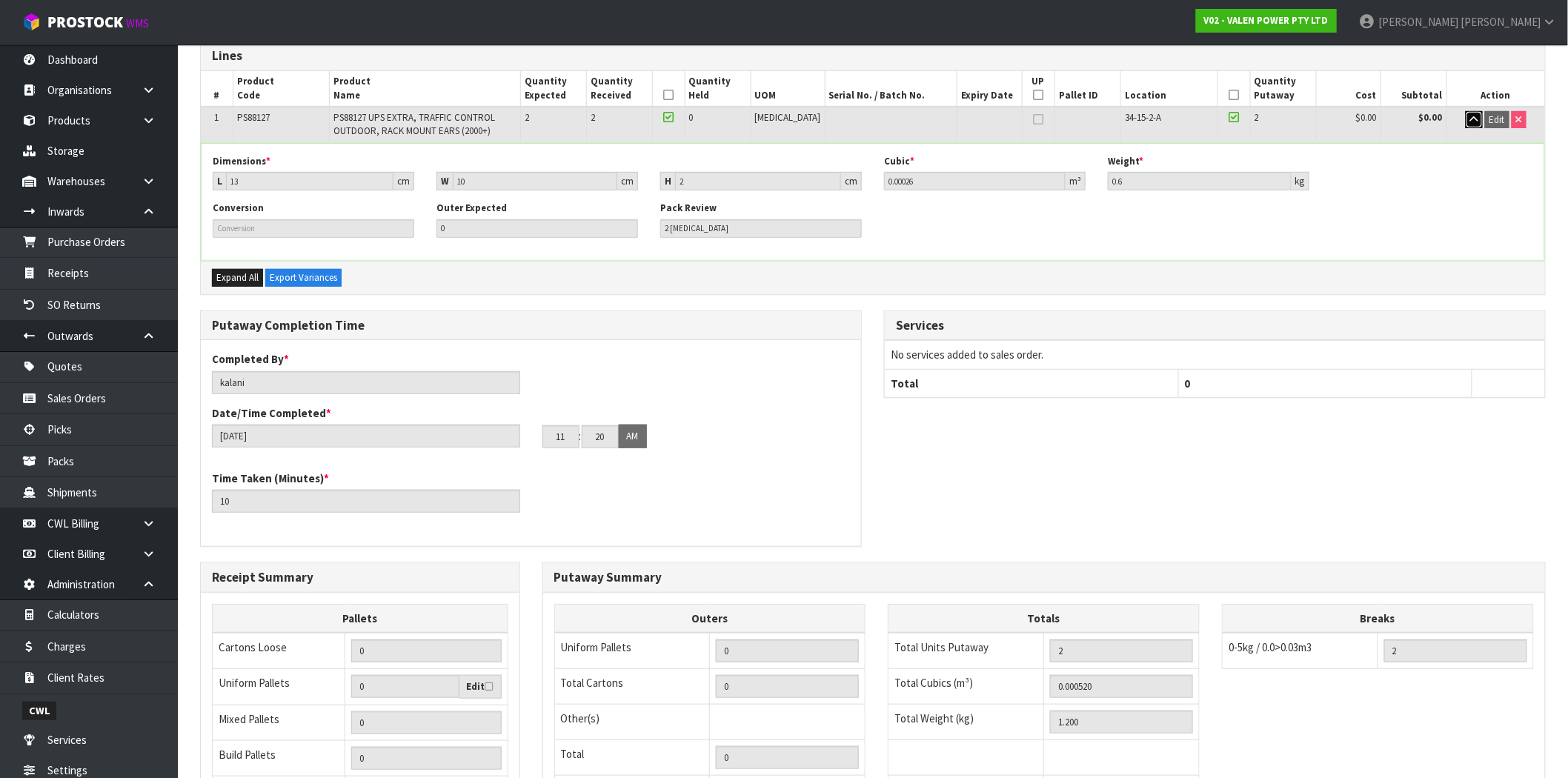
scroll to position [202, 0]
drag, startPoint x: 1330, startPoint y: 642, endPoint x: 1228, endPoint y: 644, distance: 102.0
click at [1228, 644] on td "0-5kg / 0.0>0.03m3" at bounding box center [1300, 650] width 156 height 36
click at [1228, 644] on span "0-5kg / 0.0>0.03m3" at bounding box center [1269, 646] width 83 height 14
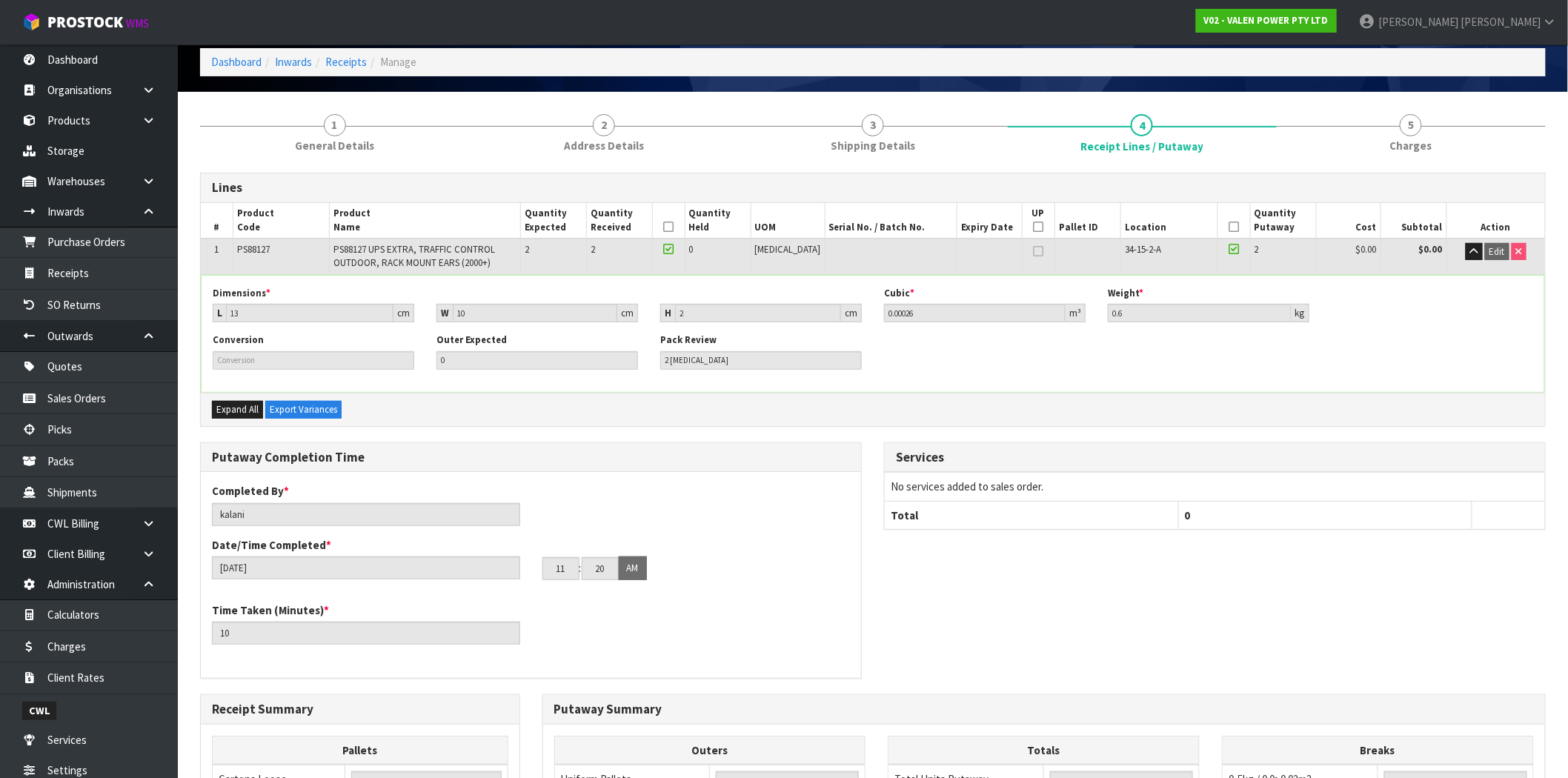
scroll to position [37, 0]
